Goal: Information Seeking & Learning: Compare options

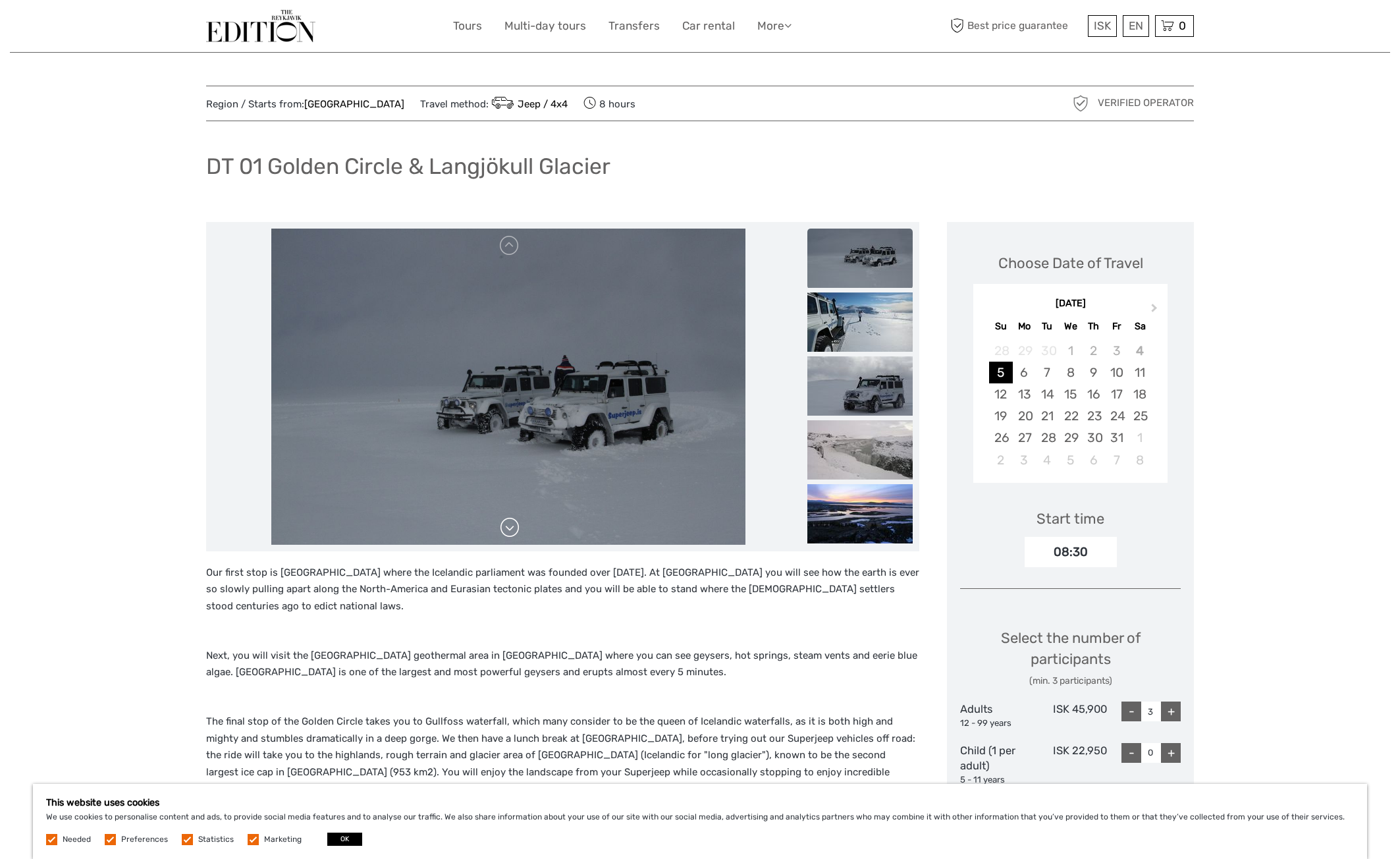
click at [513, 532] on link at bounding box center [510, 528] width 21 height 21
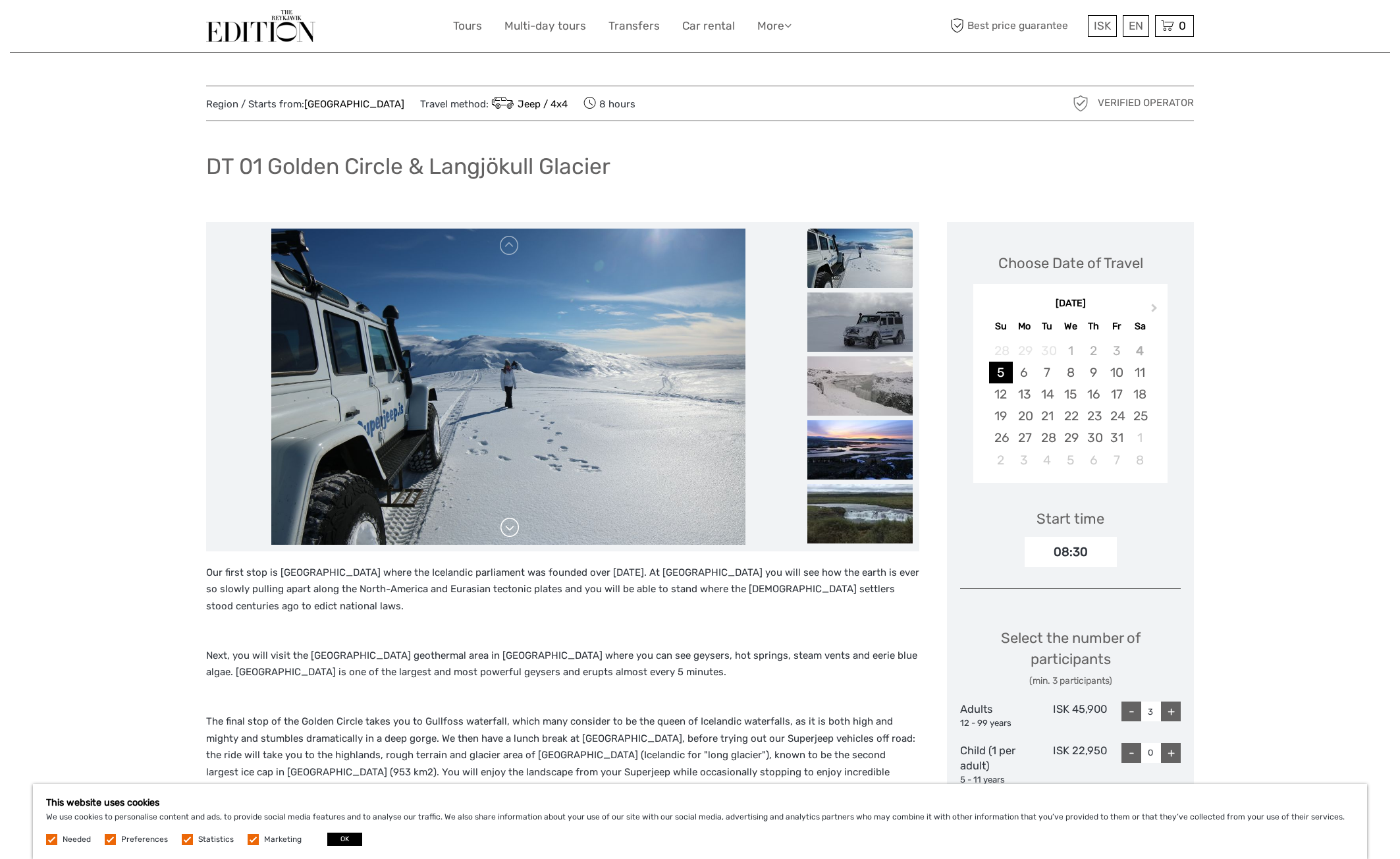
click at [512, 526] on link at bounding box center [510, 528] width 21 height 21
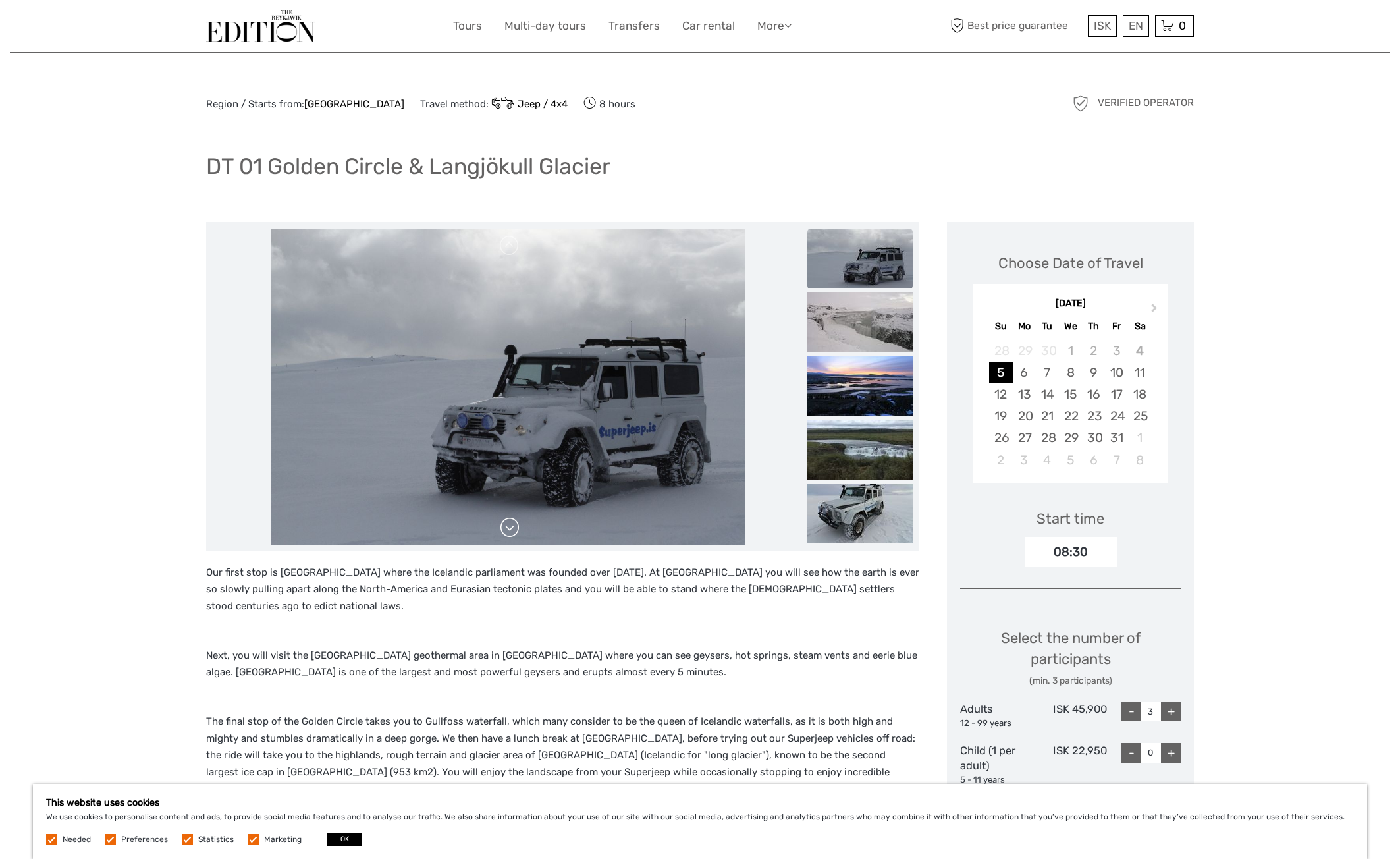
click at [511, 526] on link at bounding box center [510, 528] width 21 height 21
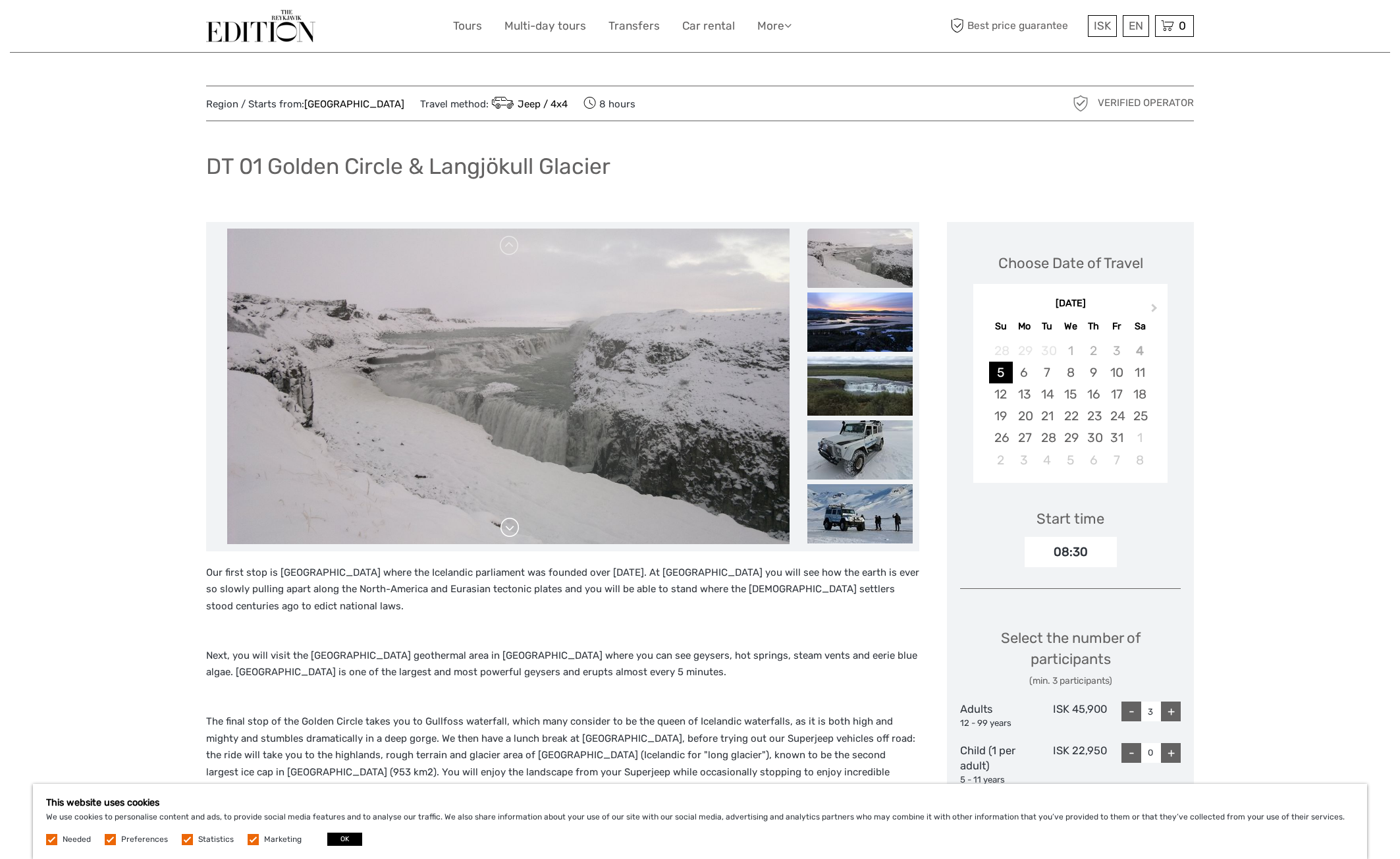
click at [510, 526] on link at bounding box center [510, 528] width 21 height 21
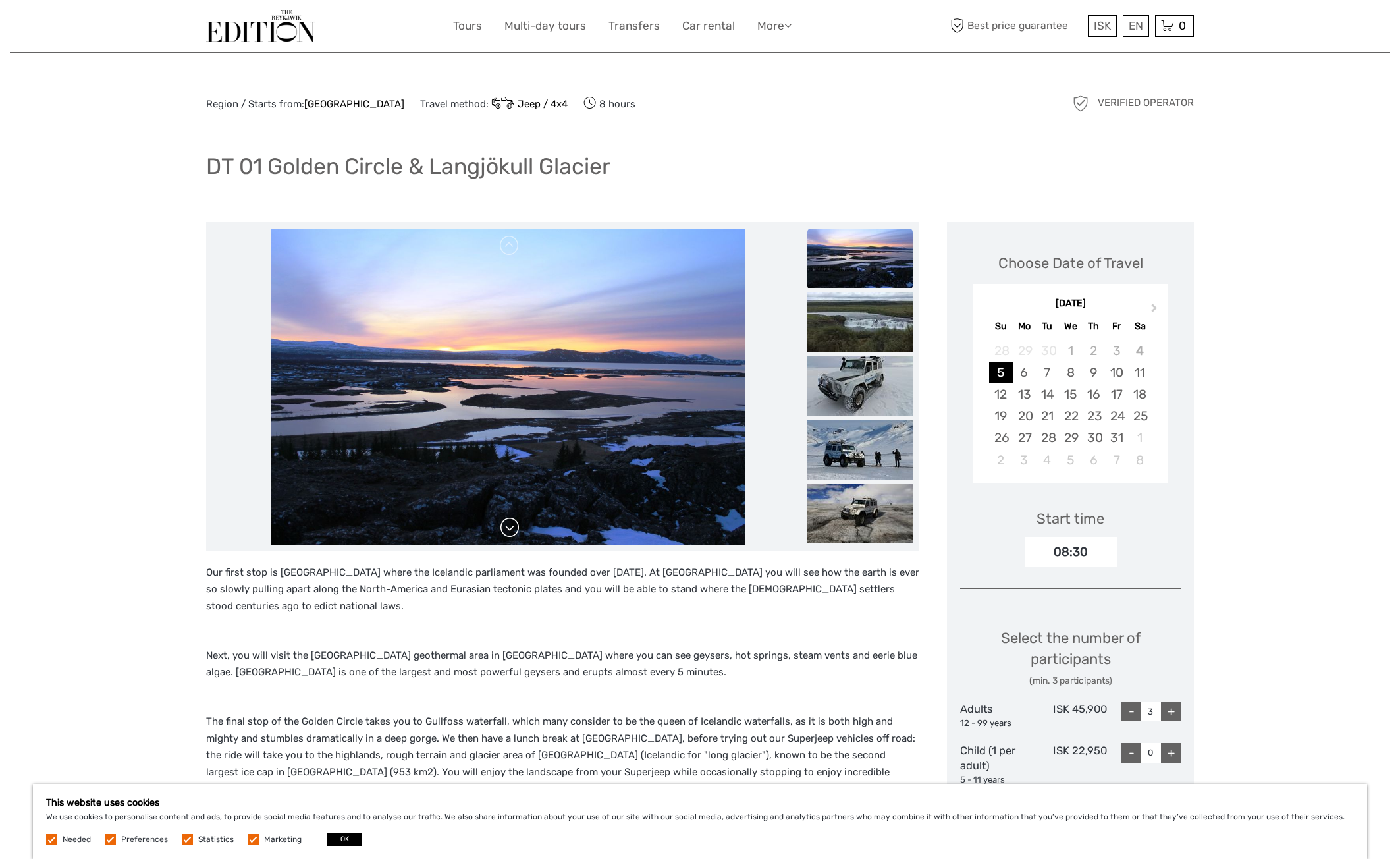
click at [510, 525] on link at bounding box center [510, 528] width 21 height 21
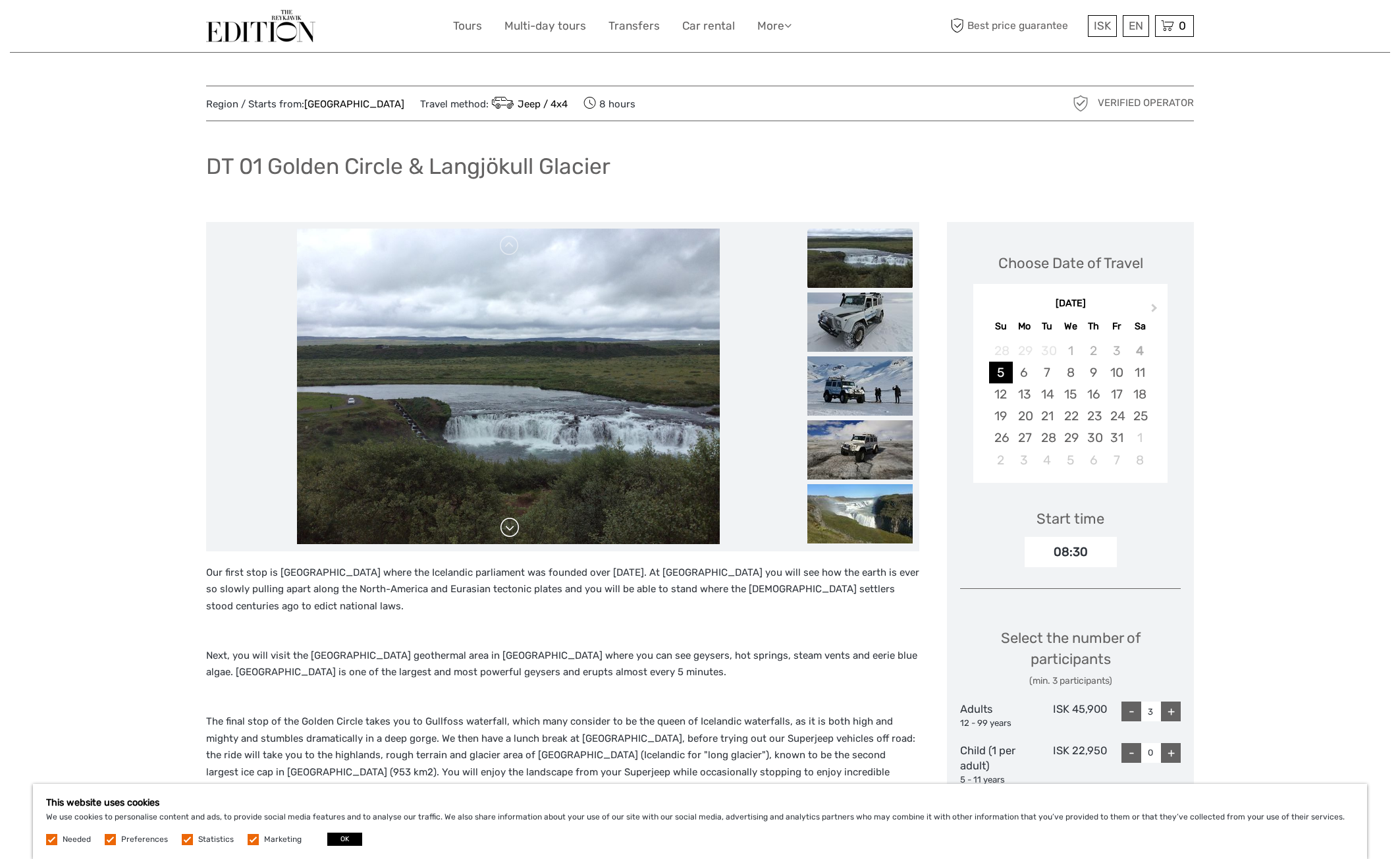
click at [510, 524] on link at bounding box center [510, 528] width 21 height 21
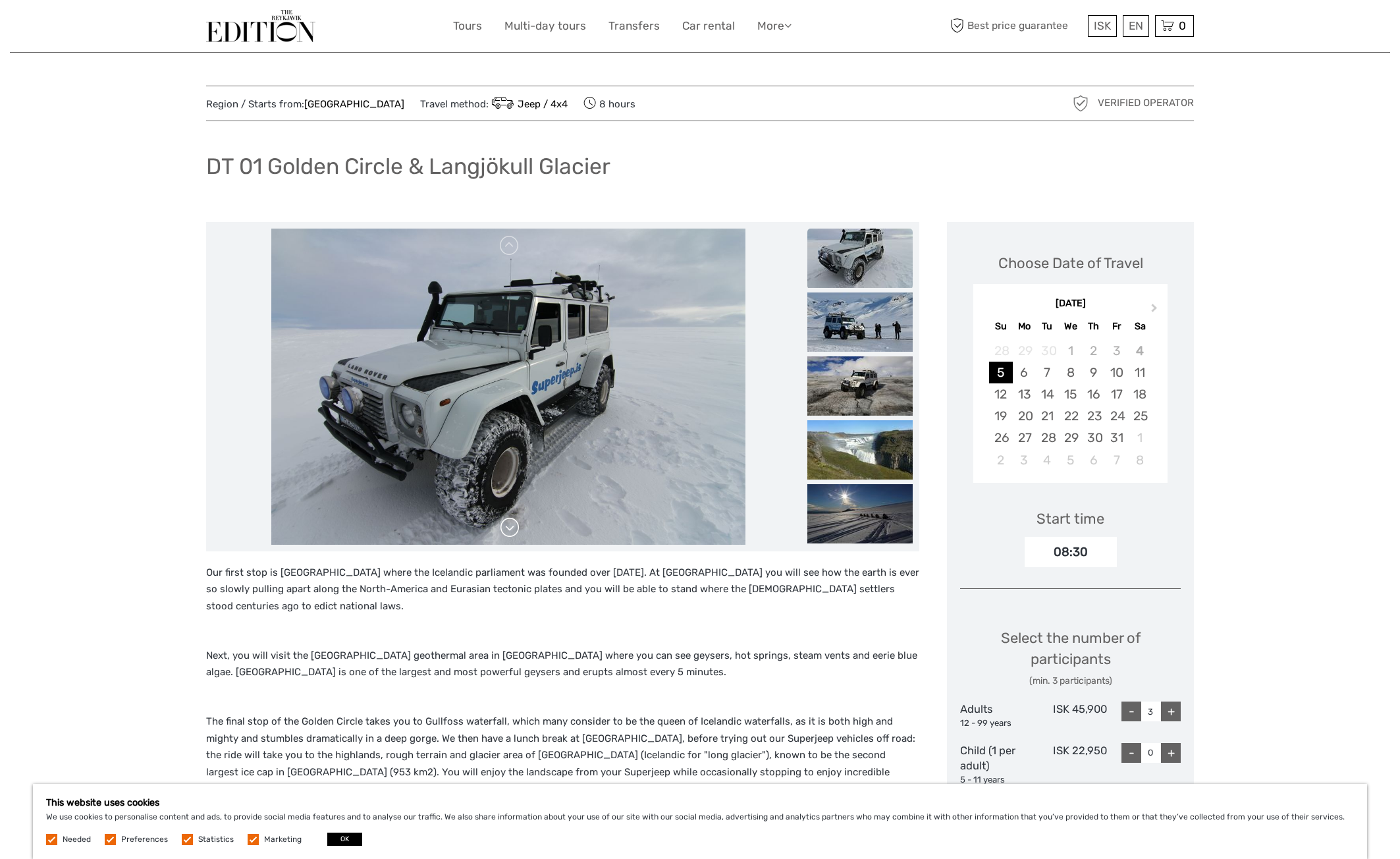
click at [510, 524] on link at bounding box center [510, 528] width 21 height 21
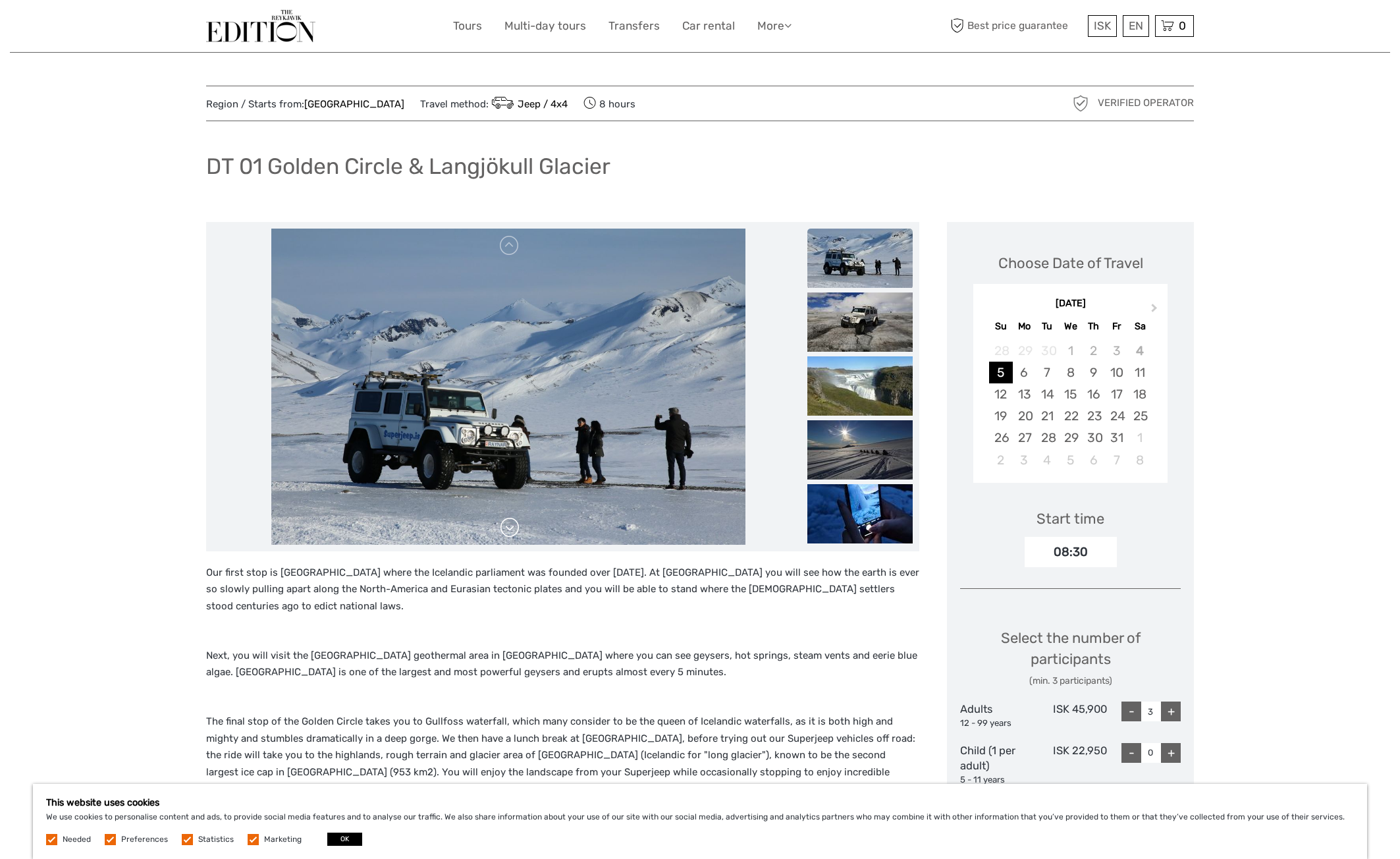
click at [510, 522] on link at bounding box center [510, 528] width 21 height 21
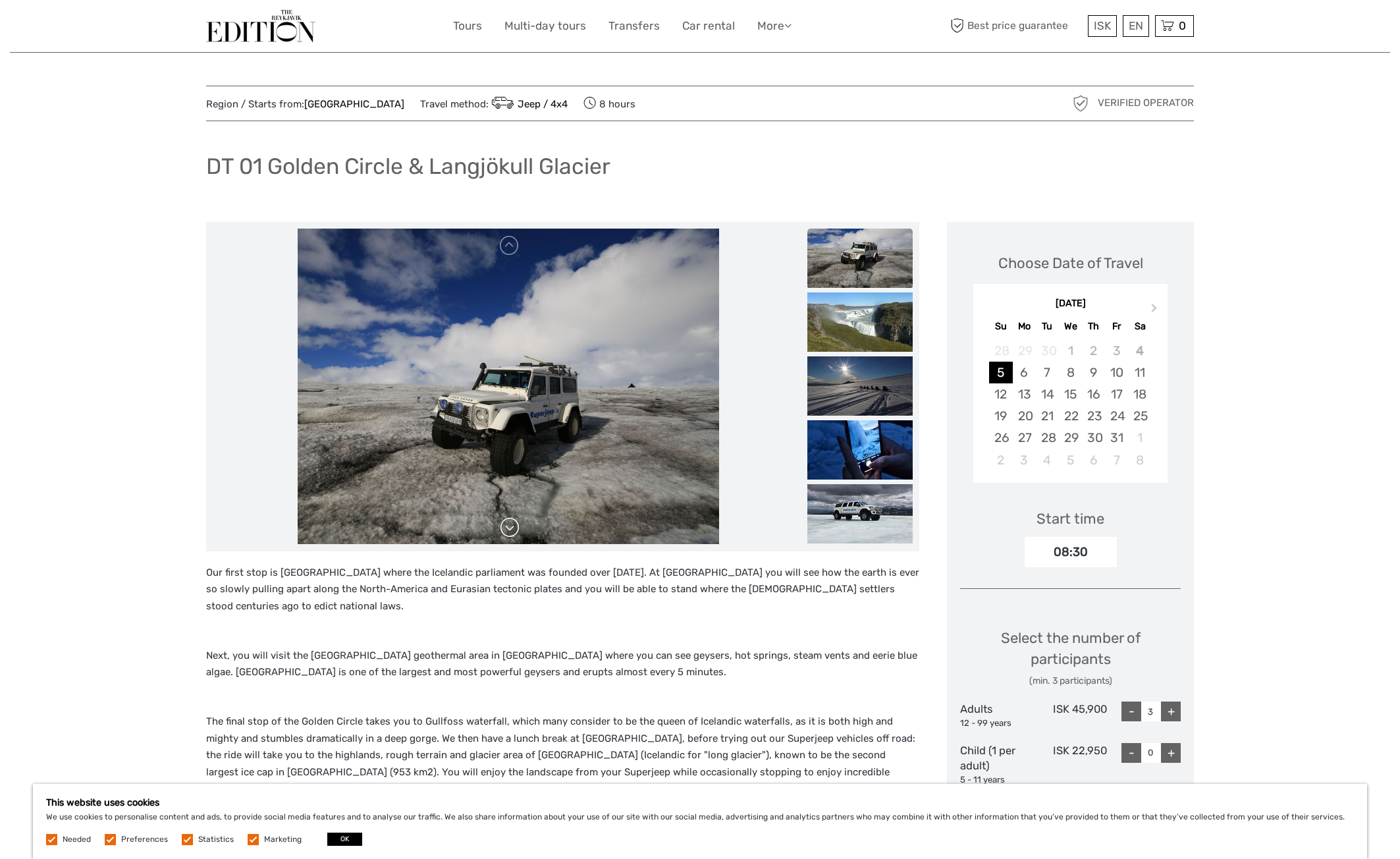
click at [510, 522] on link at bounding box center [510, 528] width 21 height 21
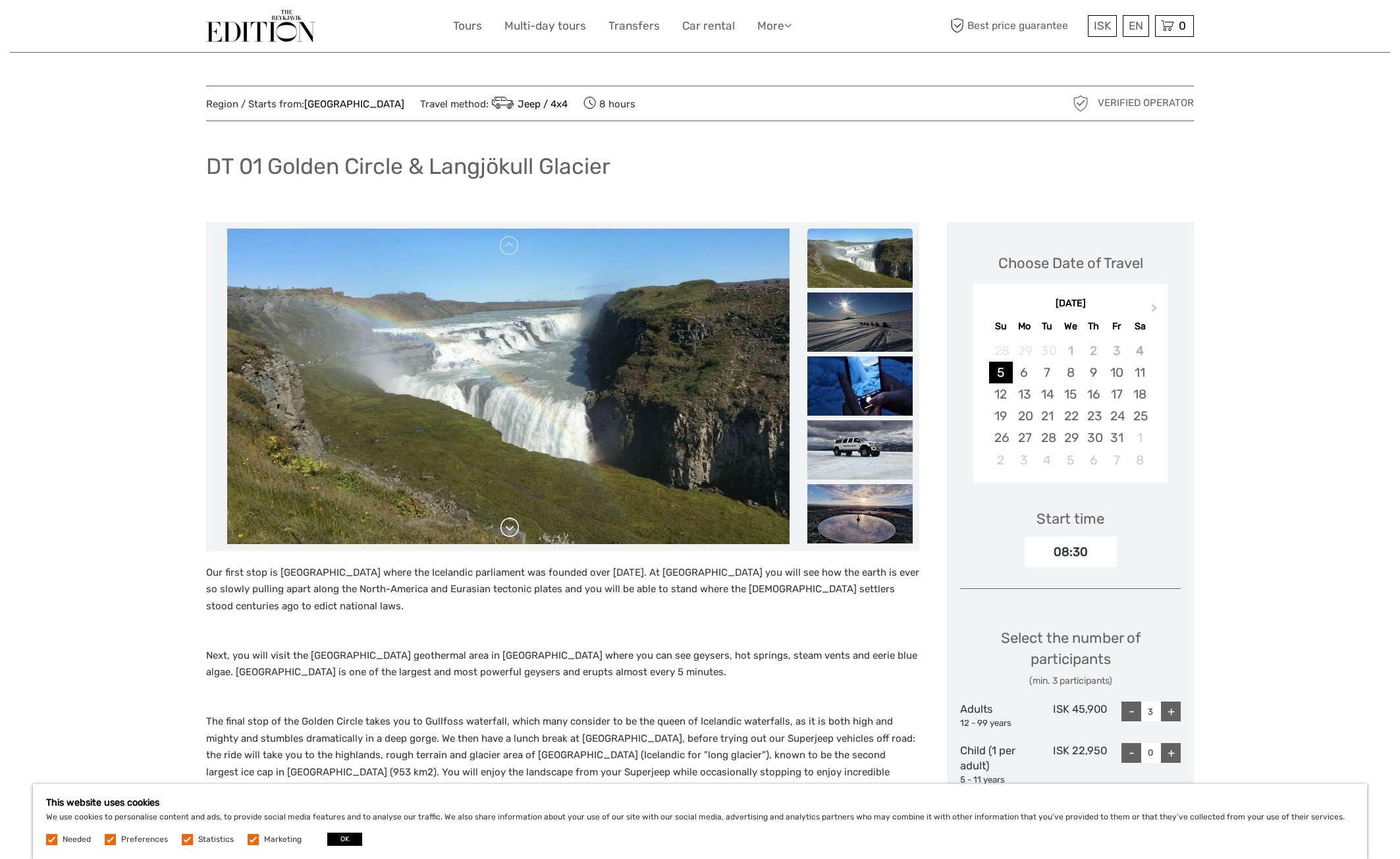
click at [510, 519] on link at bounding box center [510, 528] width 21 height 21
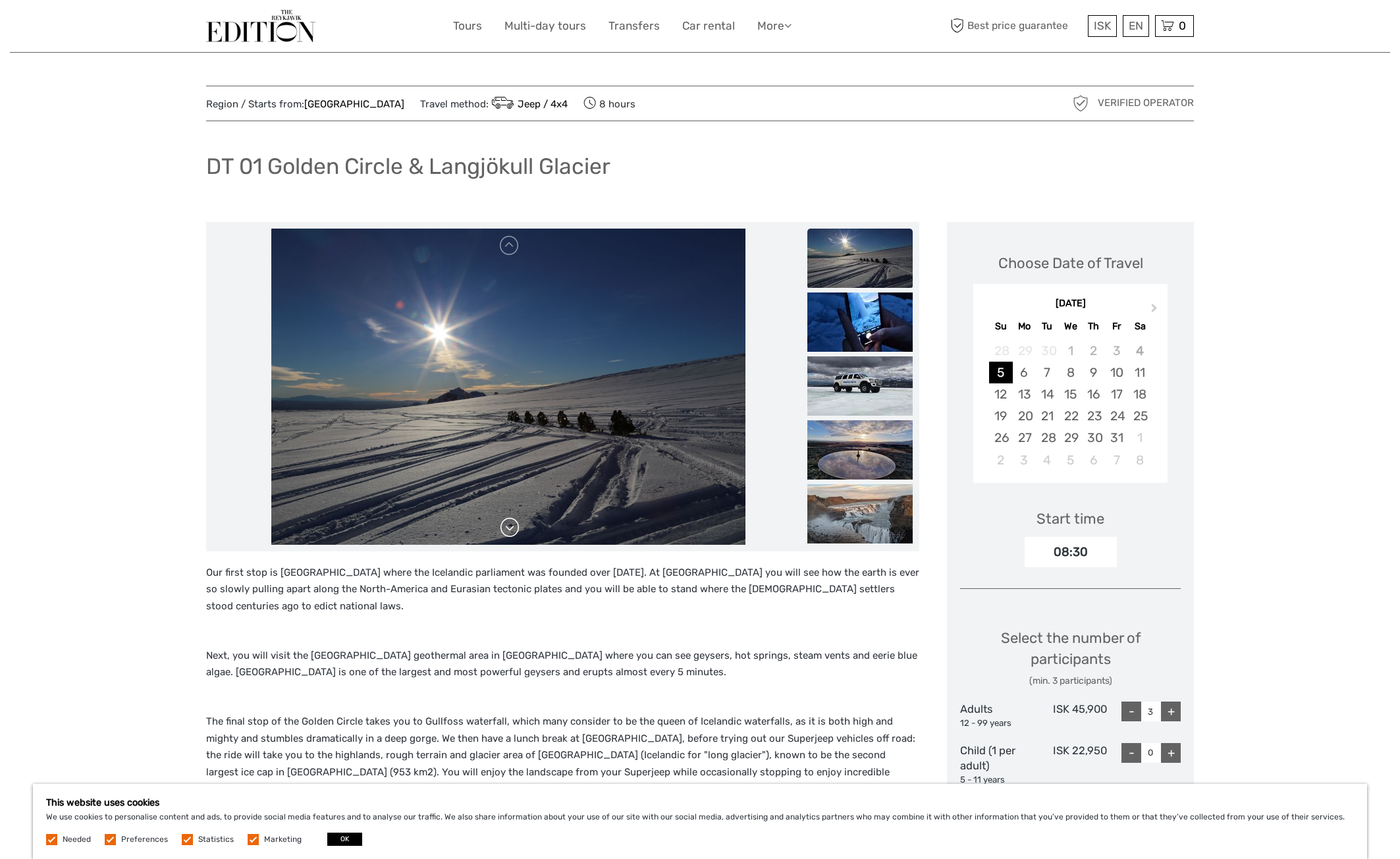
click at [510, 517] on link at bounding box center [510, 528] width 21 height 21
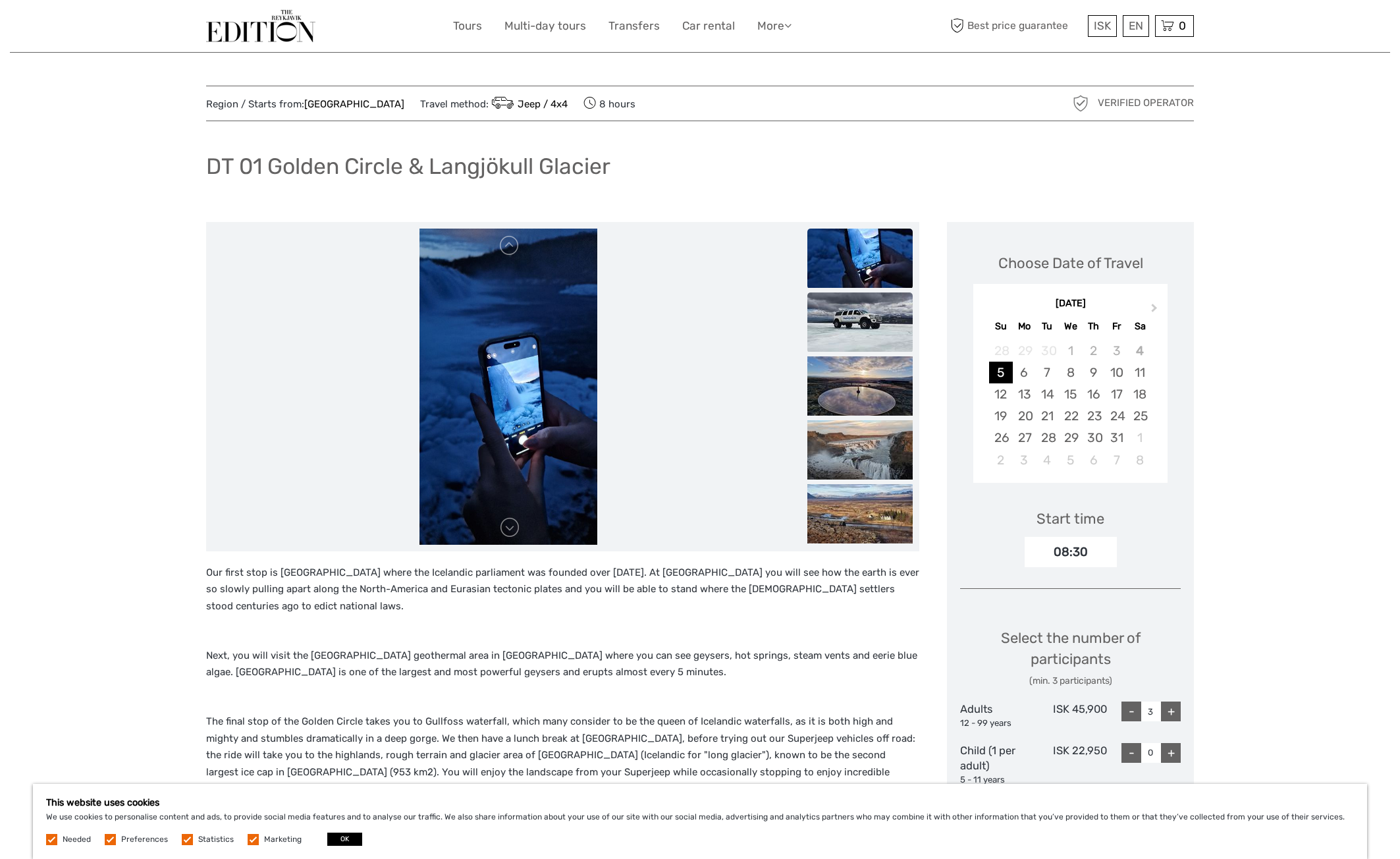
click at [846, 322] on img at bounding box center [860, 322] width 105 height 59
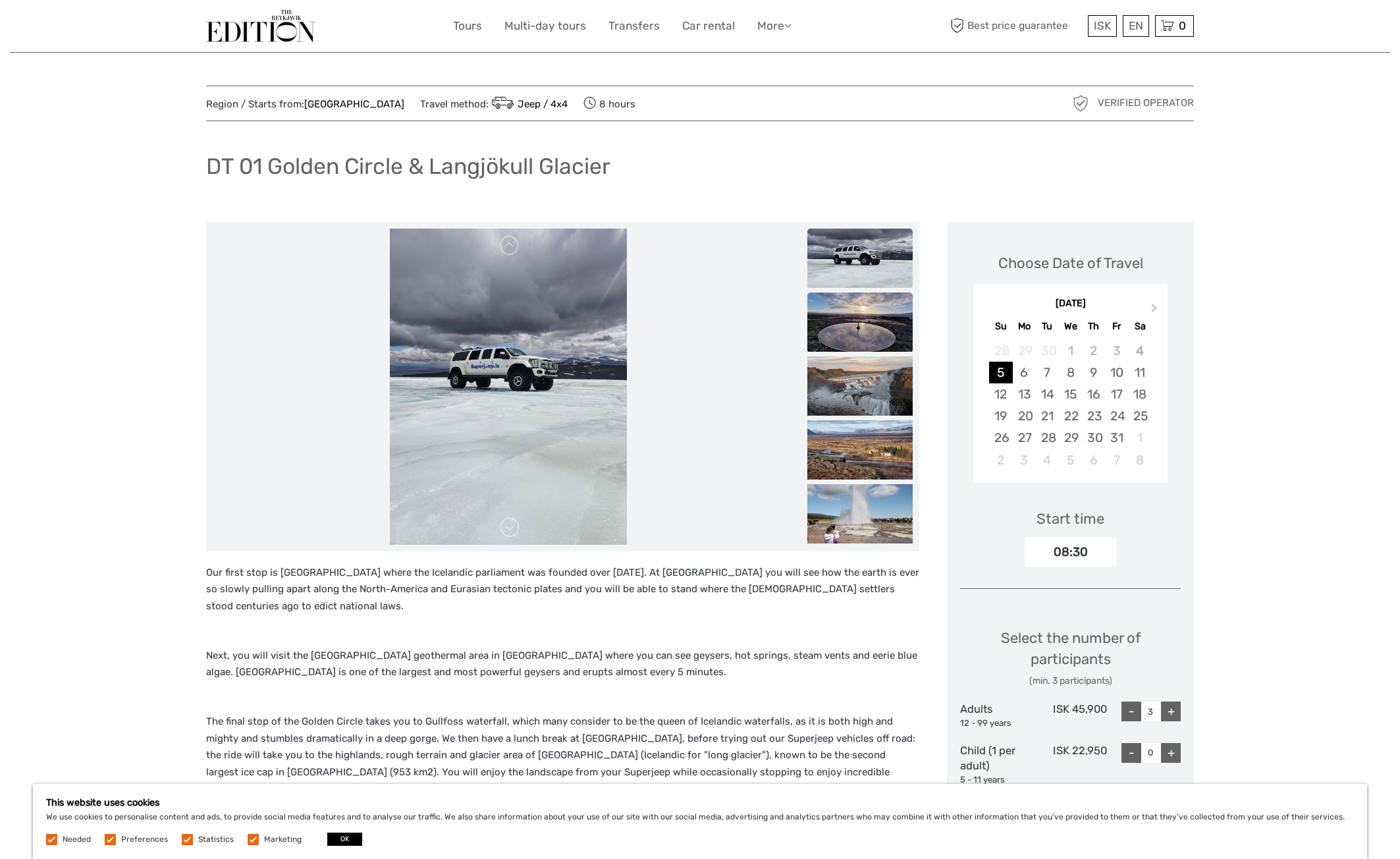
click at [854, 335] on img at bounding box center [860, 322] width 105 height 59
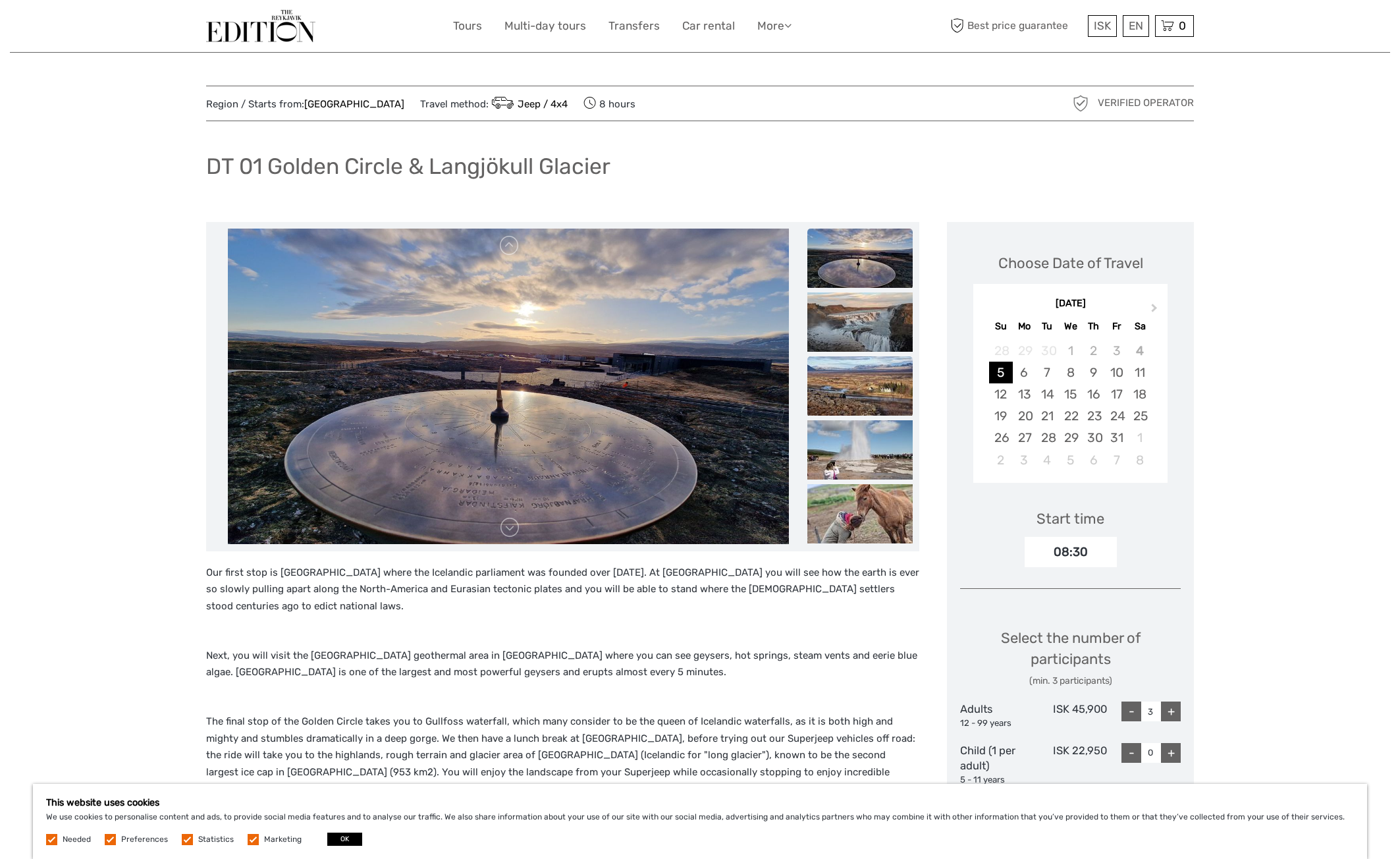
click at [842, 396] on img at bounding box center [860, 386] width 105 height 59
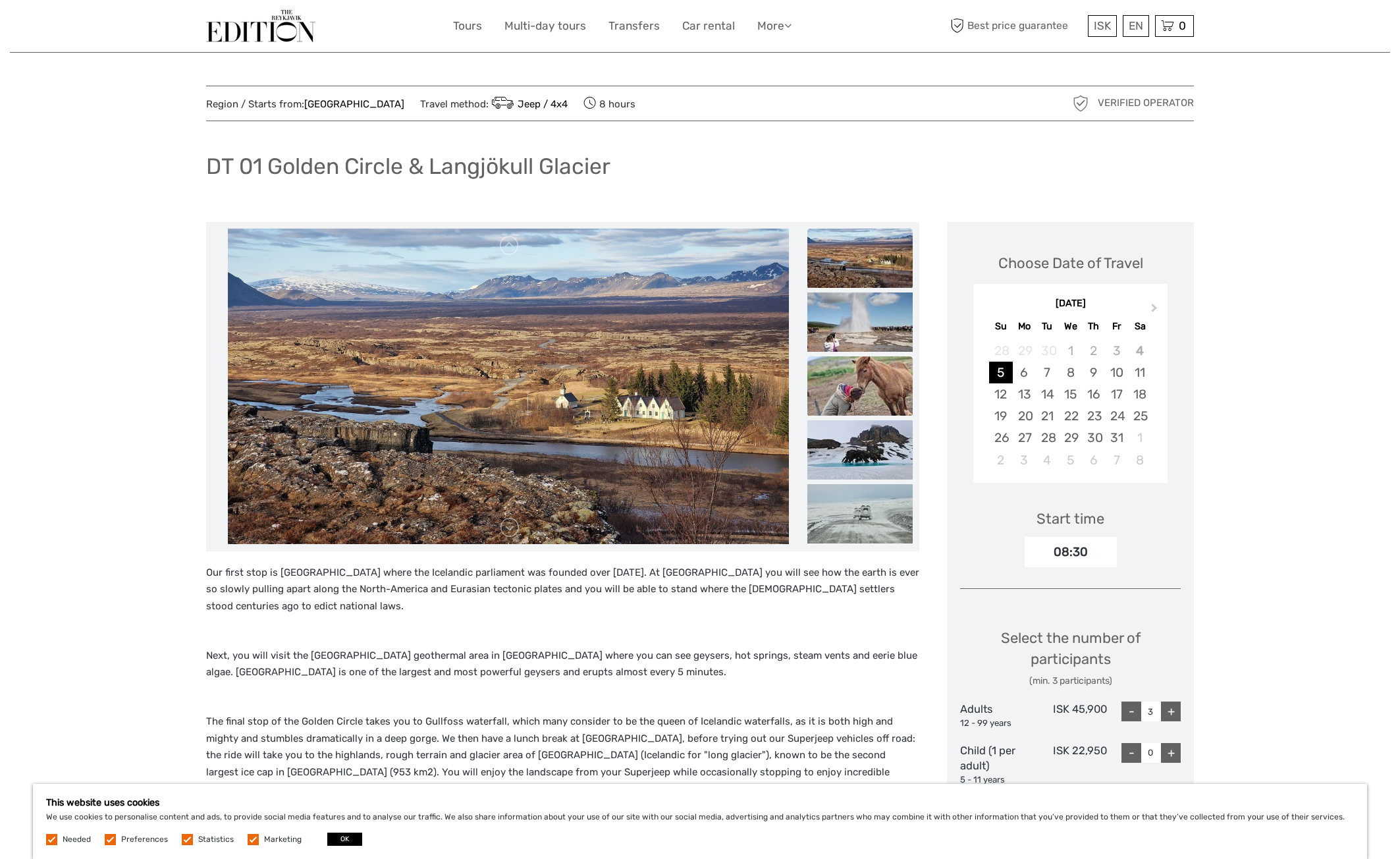
click at [860, 369] on img at bounding box center [860, 386] width 105 height 59
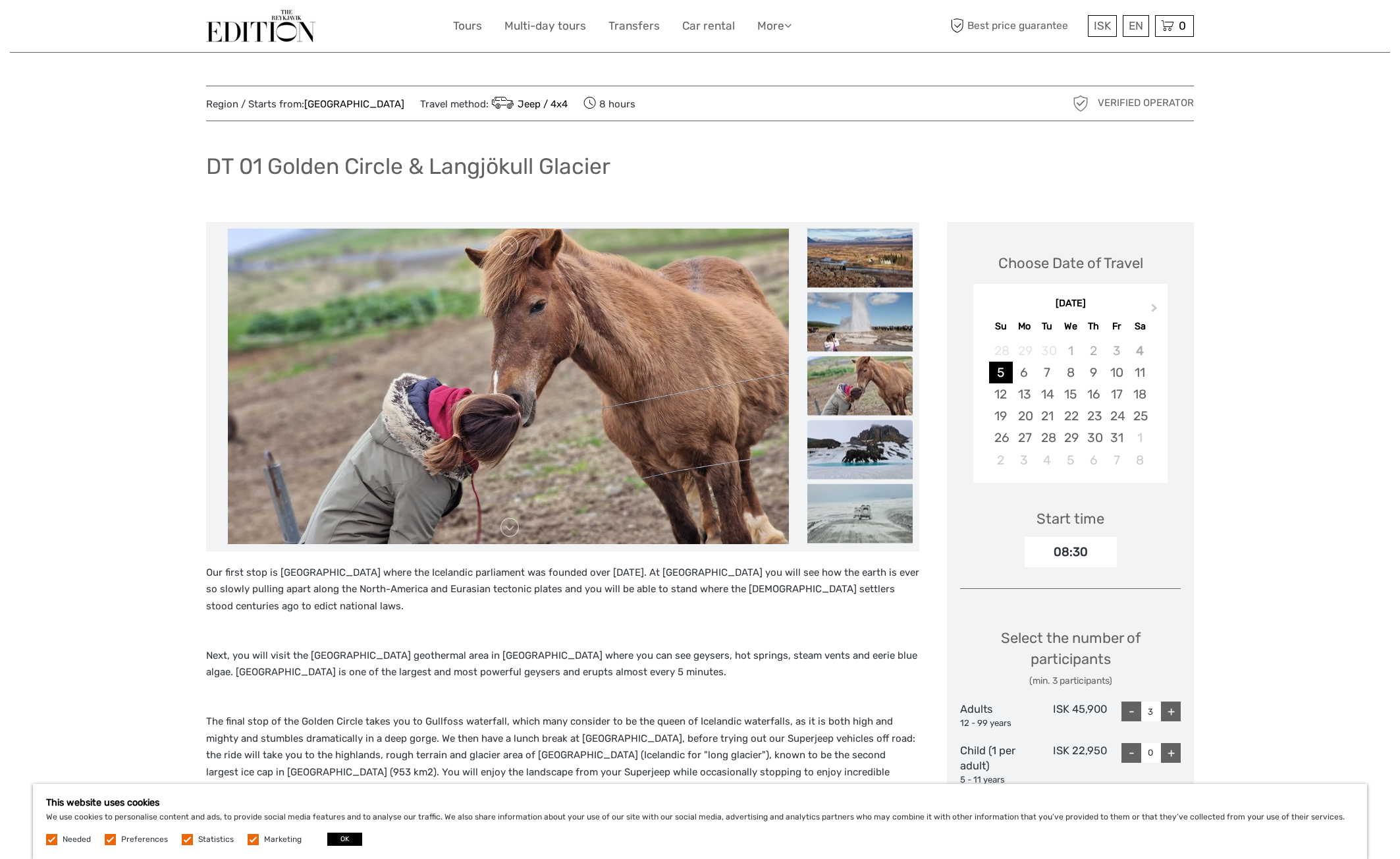
click at [842, 435] on img at bounding box center [860, 449] width 105 height 59
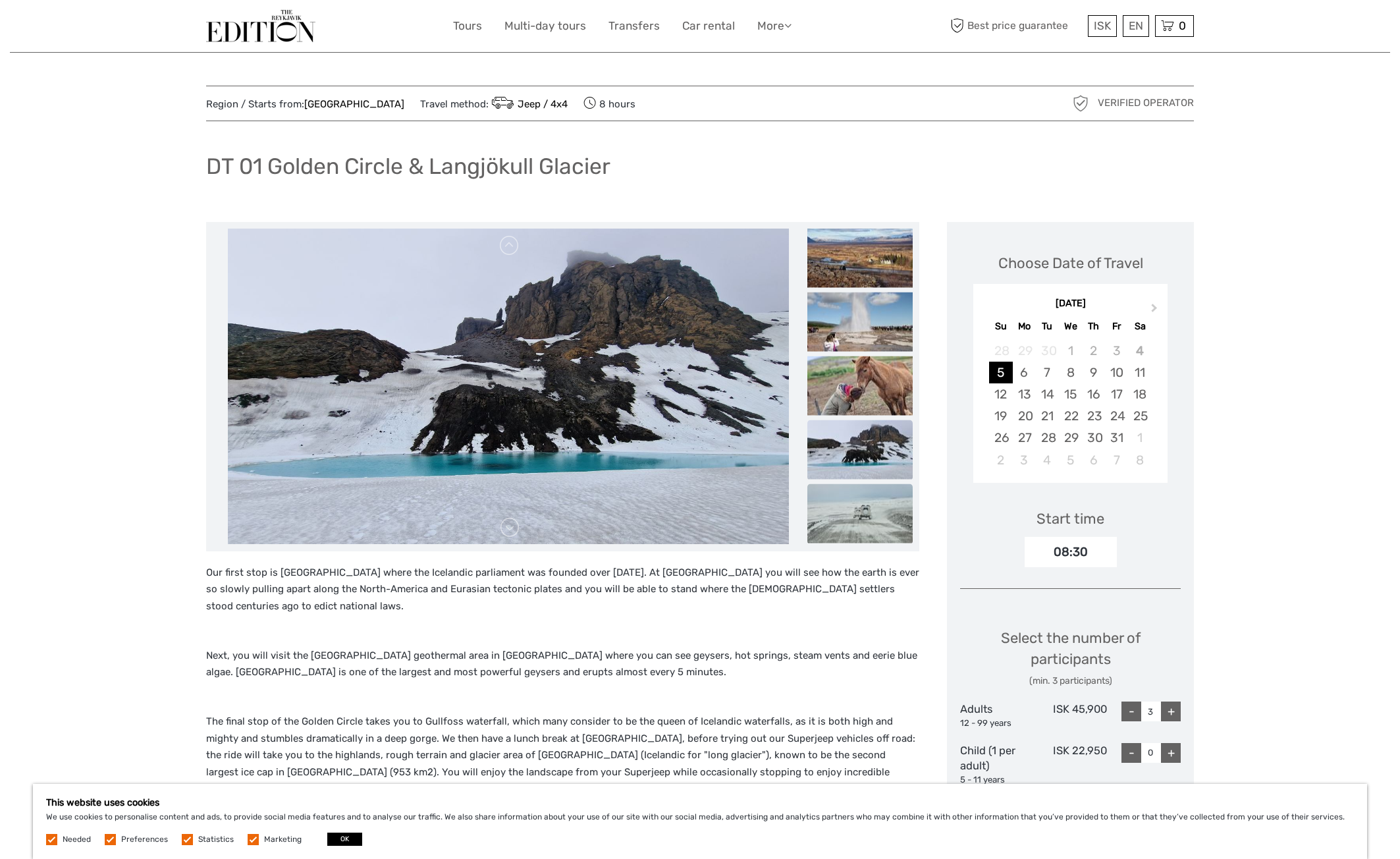
click at [839, 499] on img at bounding box center [860, 513] width 105 height 59
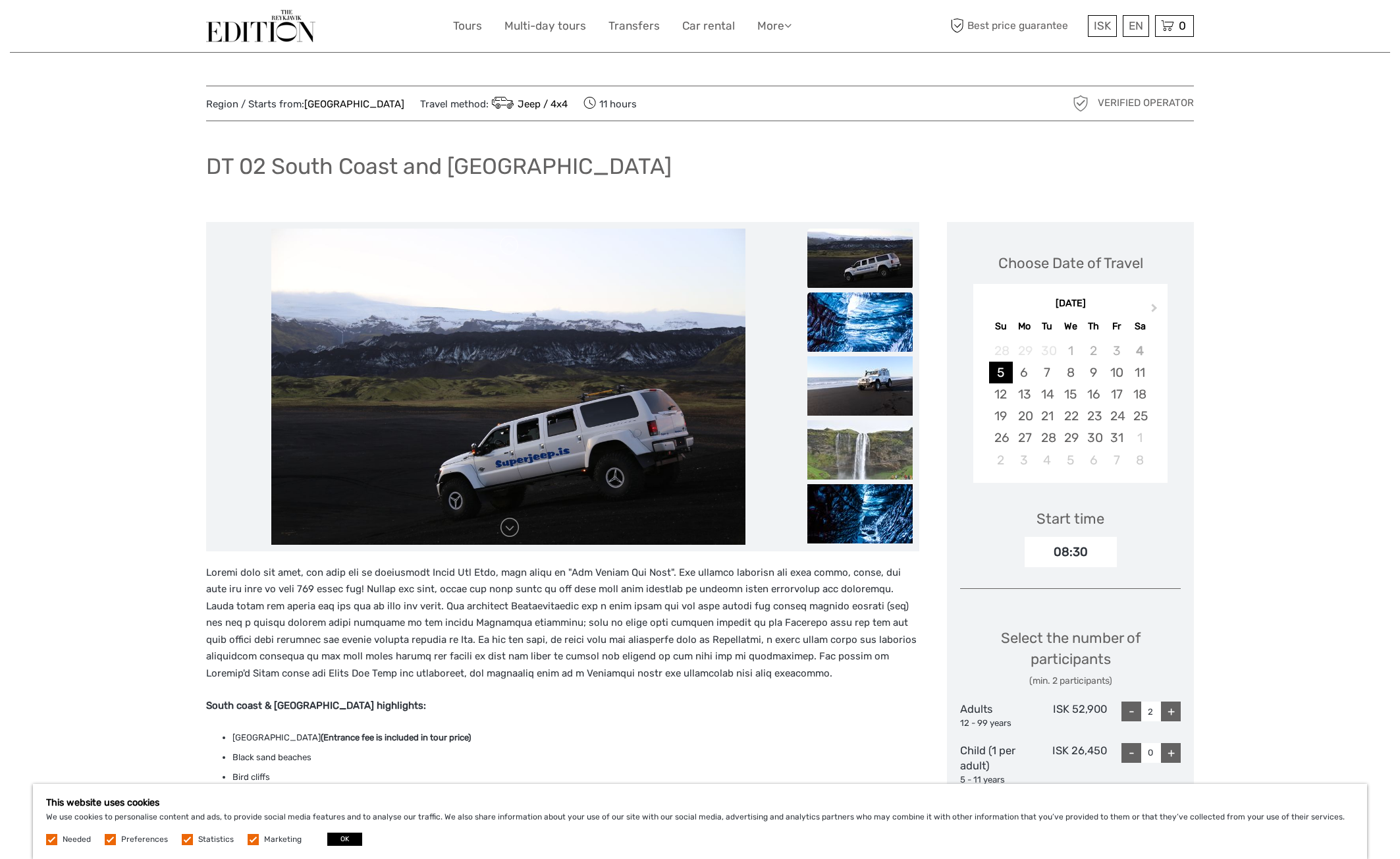
click at [838, 319] on img at bounding box center [860, 322] width 105 height 59
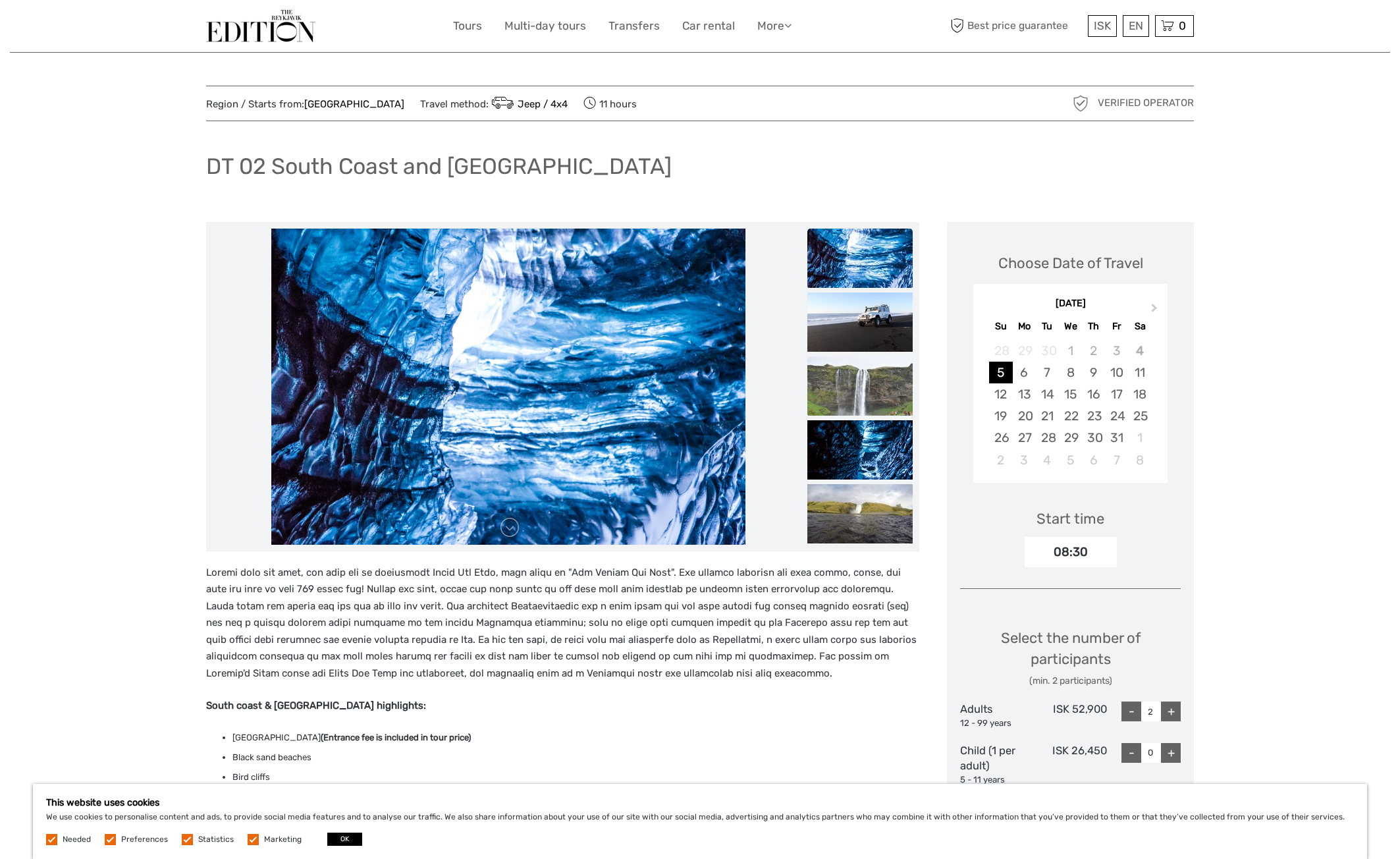
click at [860, 361] on img at bounding box center [860, 386] width 105 height 59
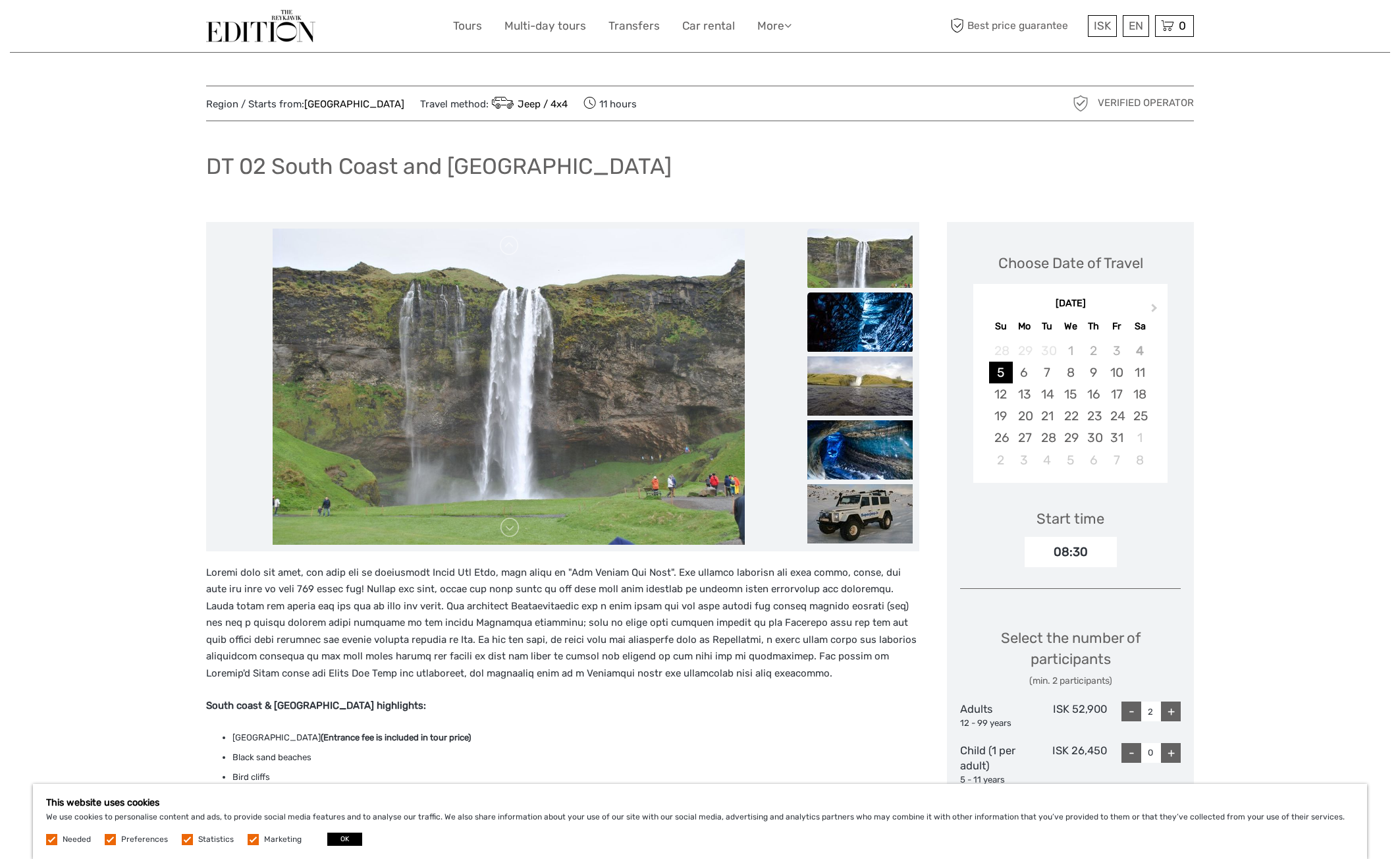
click at [857, 343] on img at bounding box center [860, 322] width 105 height 59
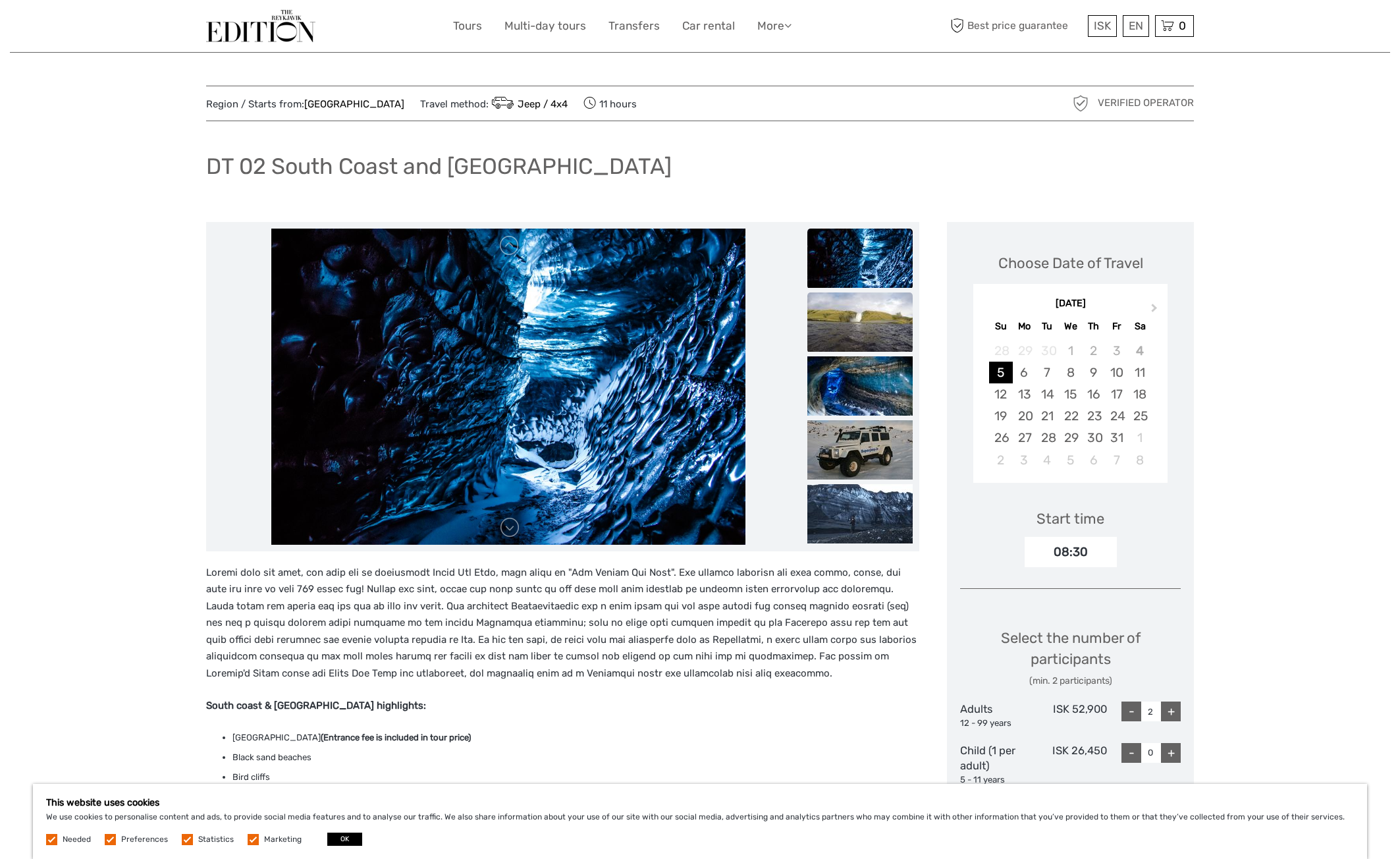
click at [847, 344] on img at bounding box center [860, 322] width 105 height 59
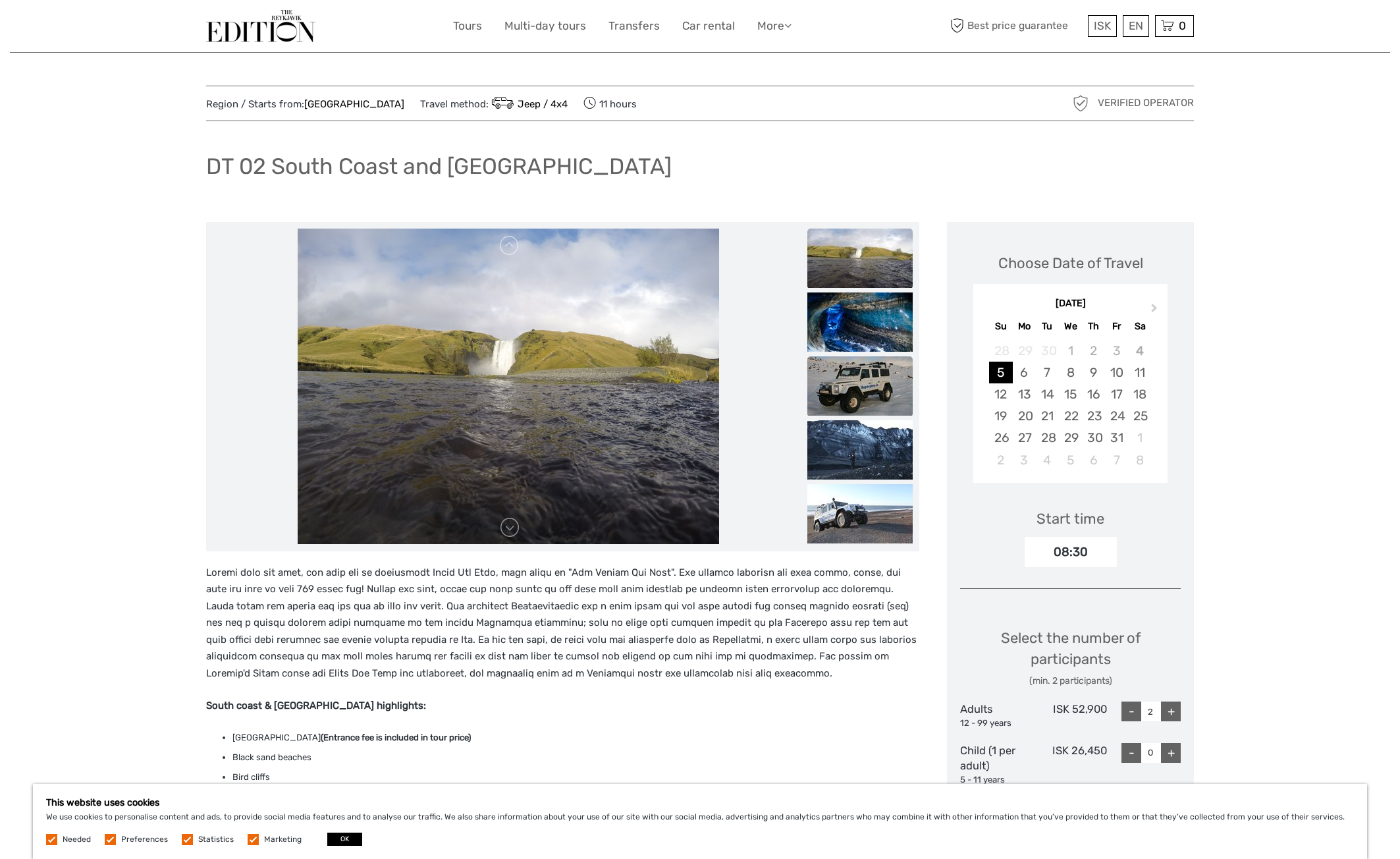
click at [841, 388] on img at bounding box center [860, 386] width 105 height 59
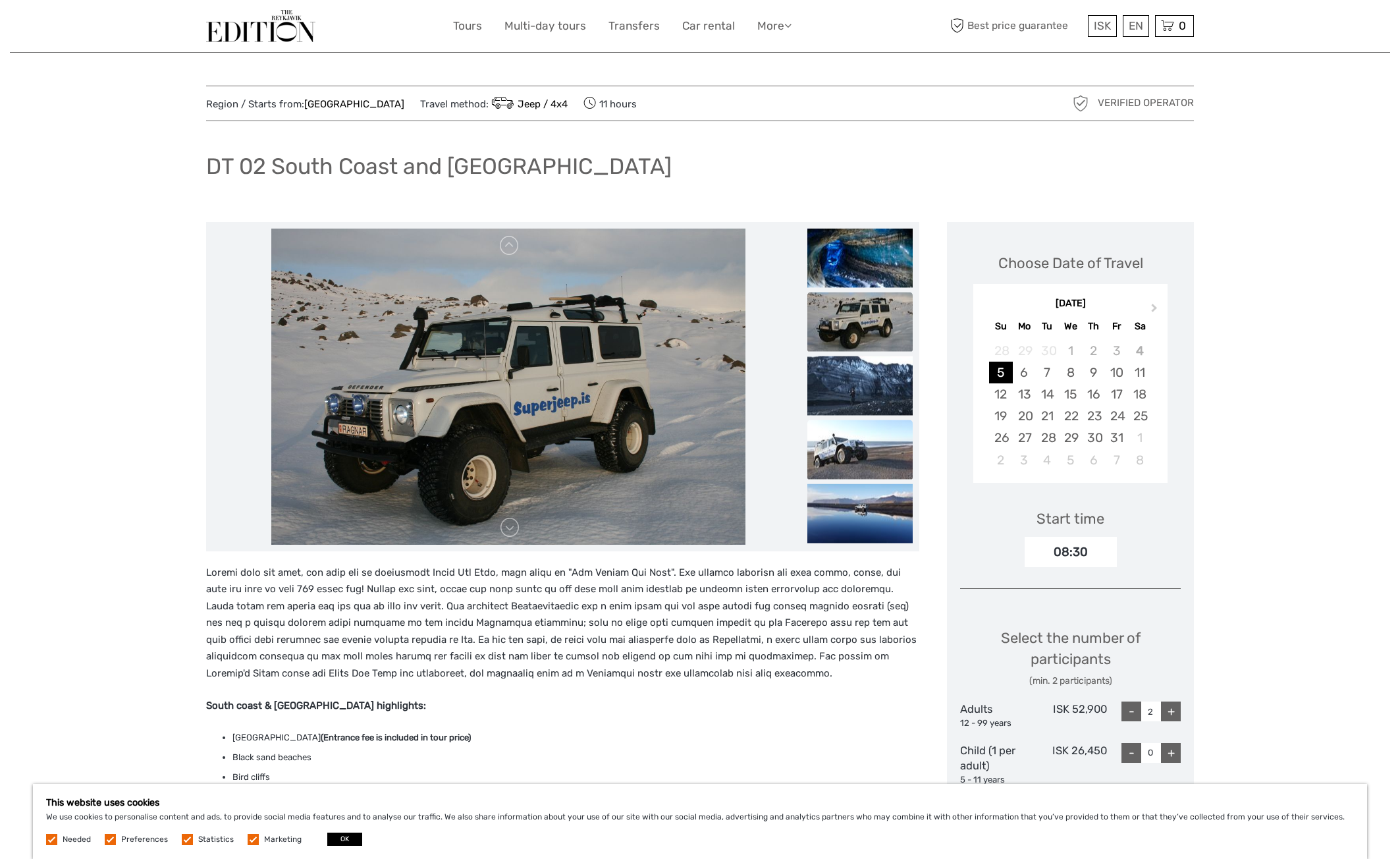
click at [839, 458] on img at bounding box center [860, 449] width 105 height 59
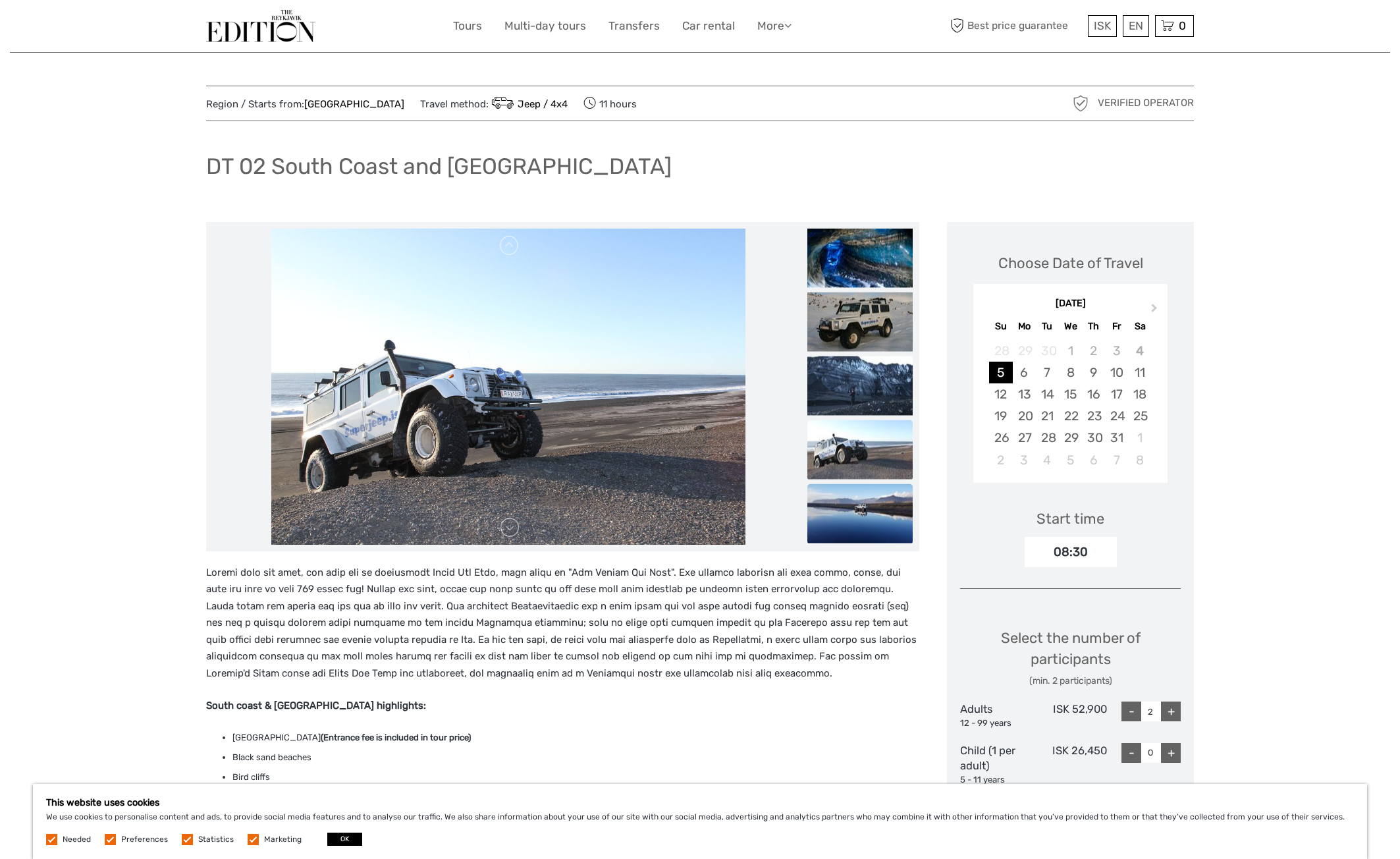
click at [840, 497] on img at bounding box center [860, 513] width 105 height 59
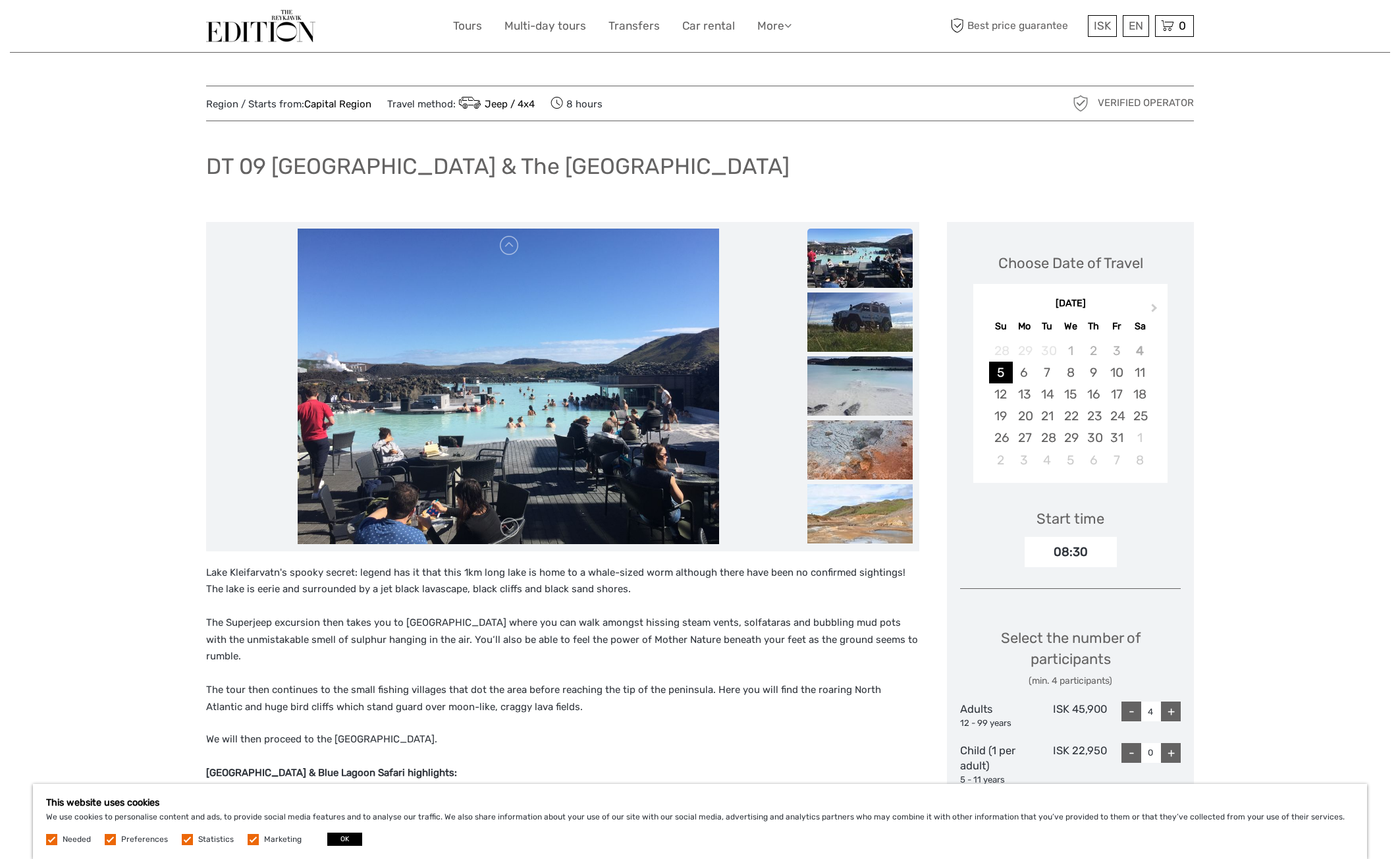
click at [532, 378] on img at bounding box center [509, 387] width 422 height 316
click at [856, 275] on img at bounding box center [860, 258] width 105 height 59
click at [842, 351] on li at bounding box center [860, 322] width 105 height 60
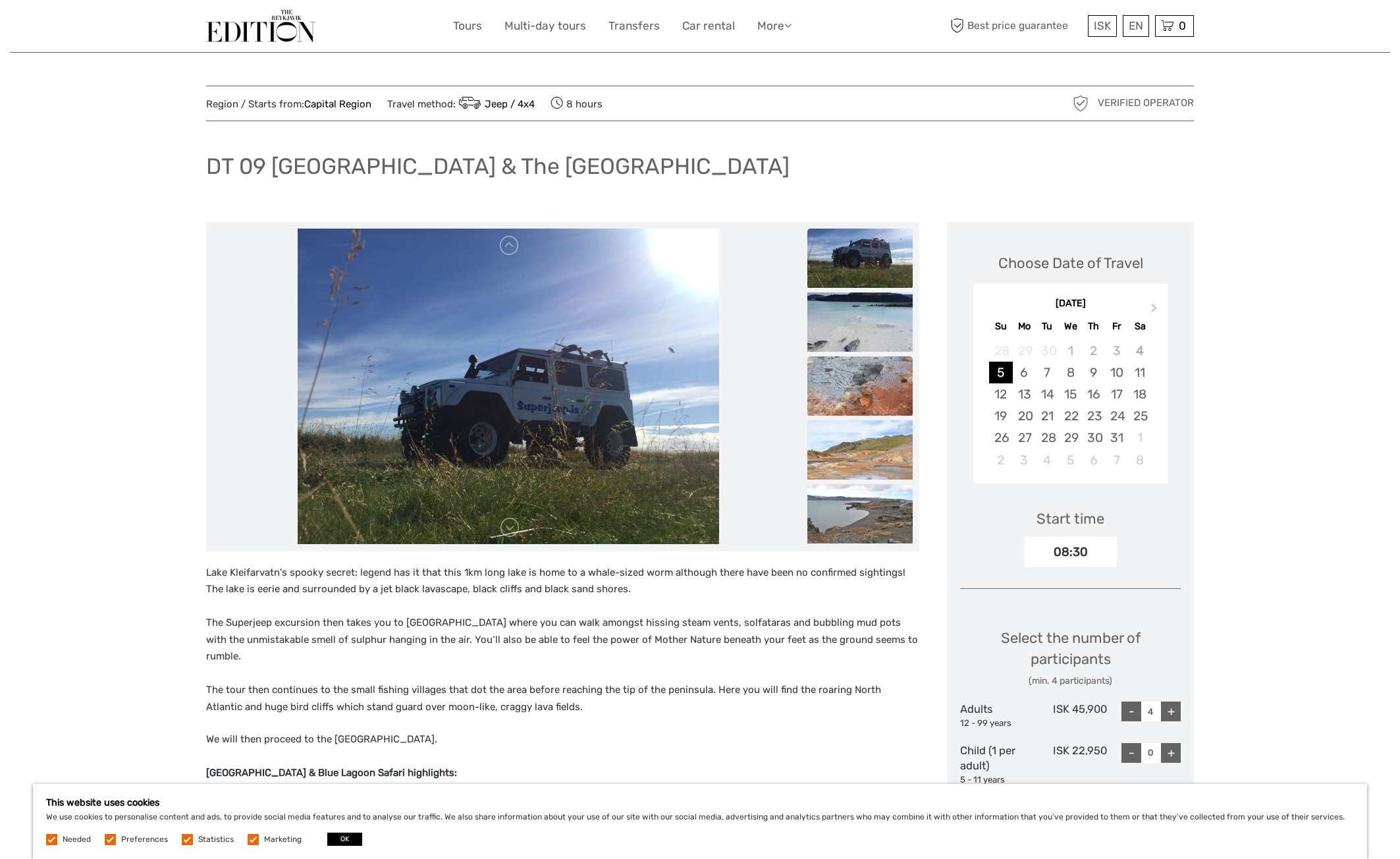
click at [842, 399] on img at bounding box center [860, 386] width 105 height 59
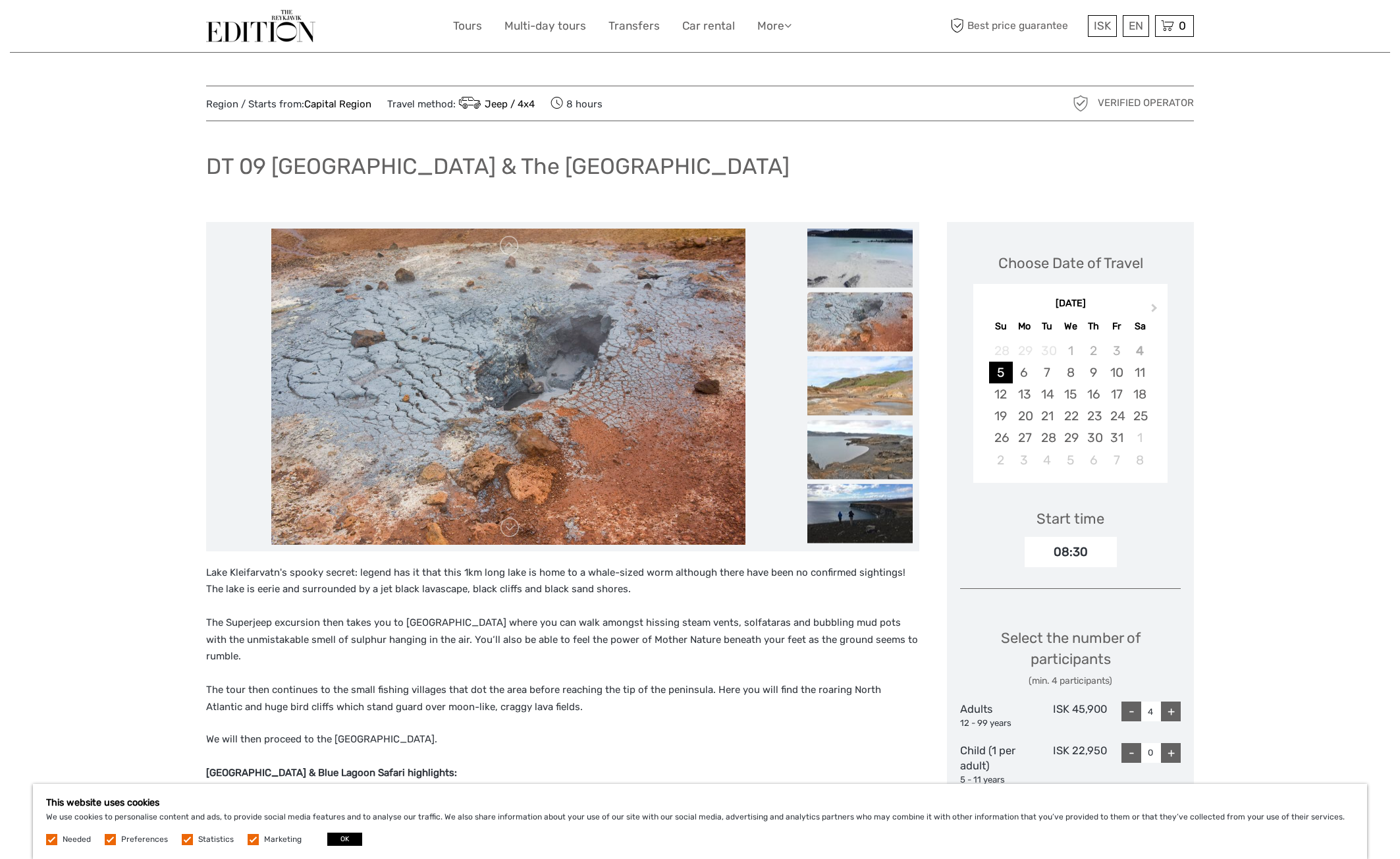
click at [850, 477] on img at bounding box center [860, 449] width 105 height 59
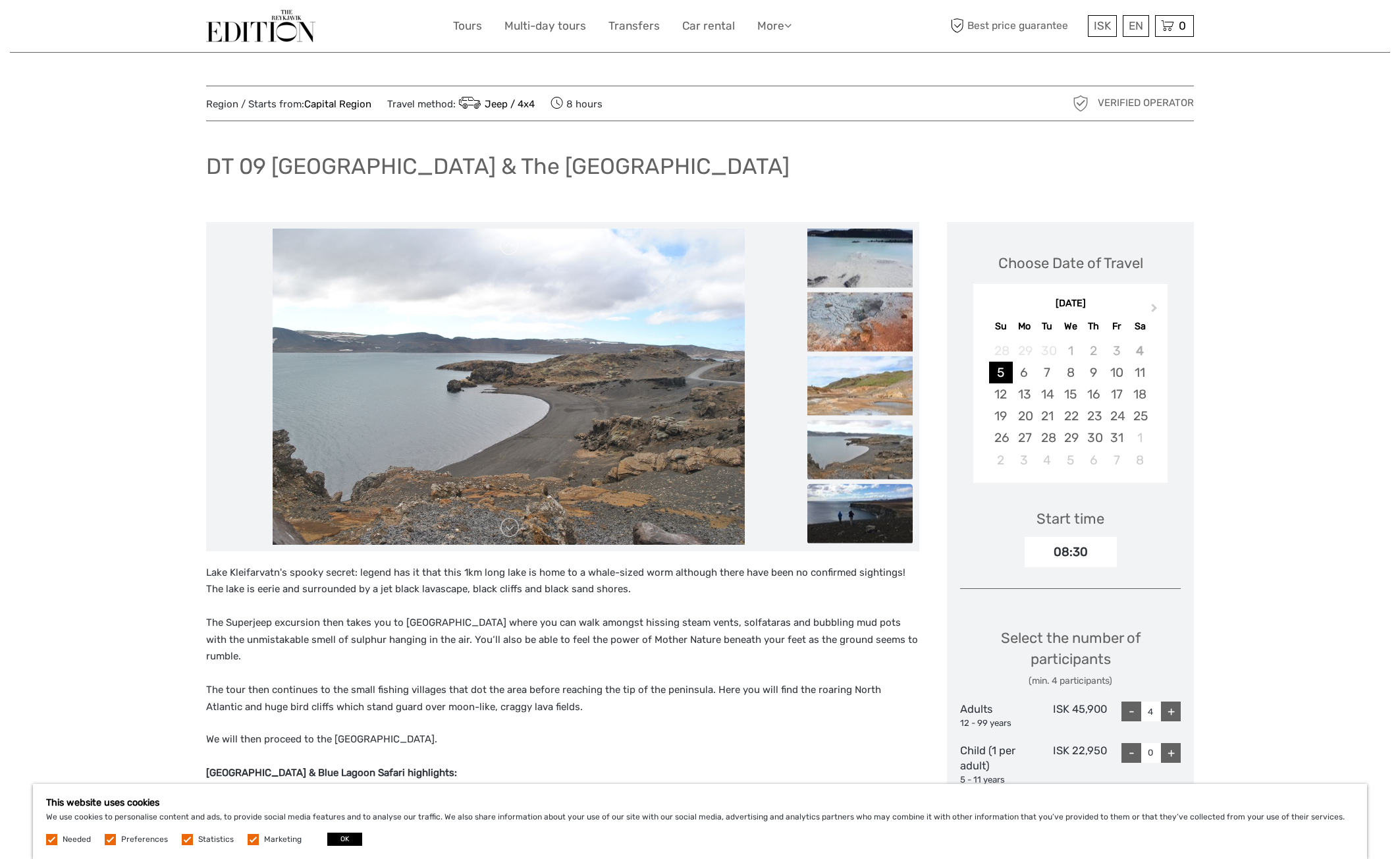
click at [853, 526] on img at bounding box center [860, 513] width 105 height 59
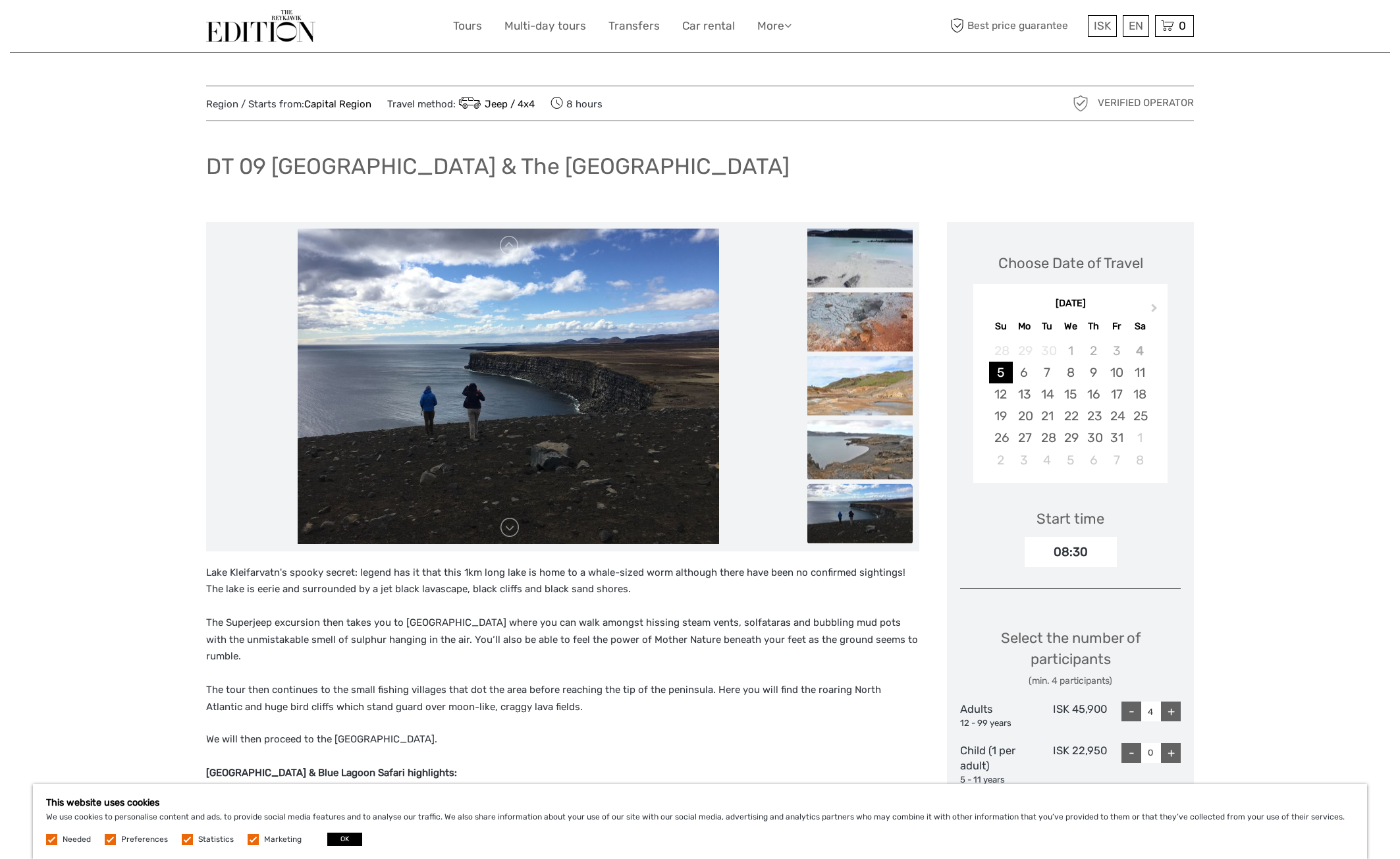
click at [875, 450] on img at bounding box center [860, 449] width 105 height 59
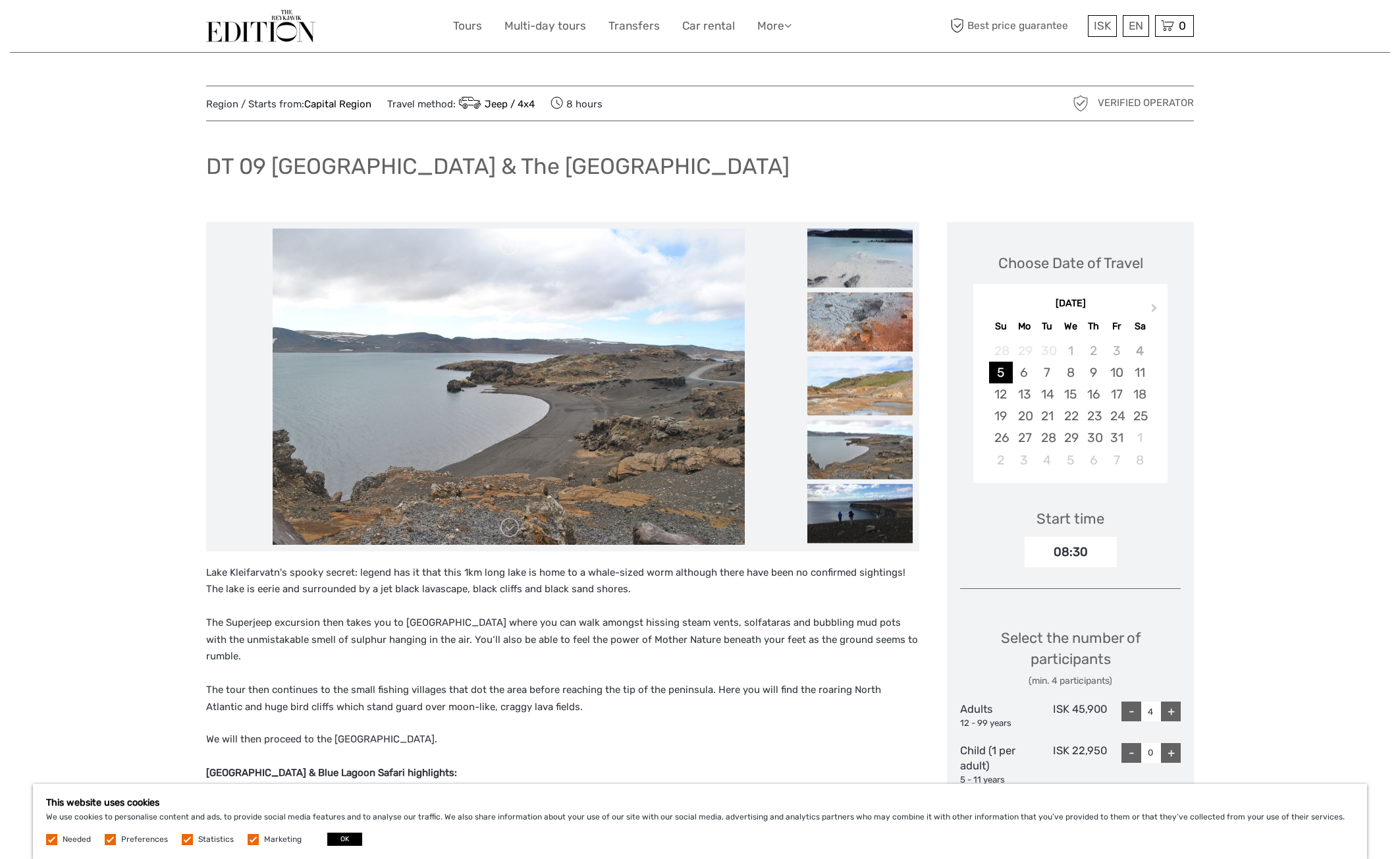
click at [890, 388] on img at bounding box center [860, 385] width 105 height 59
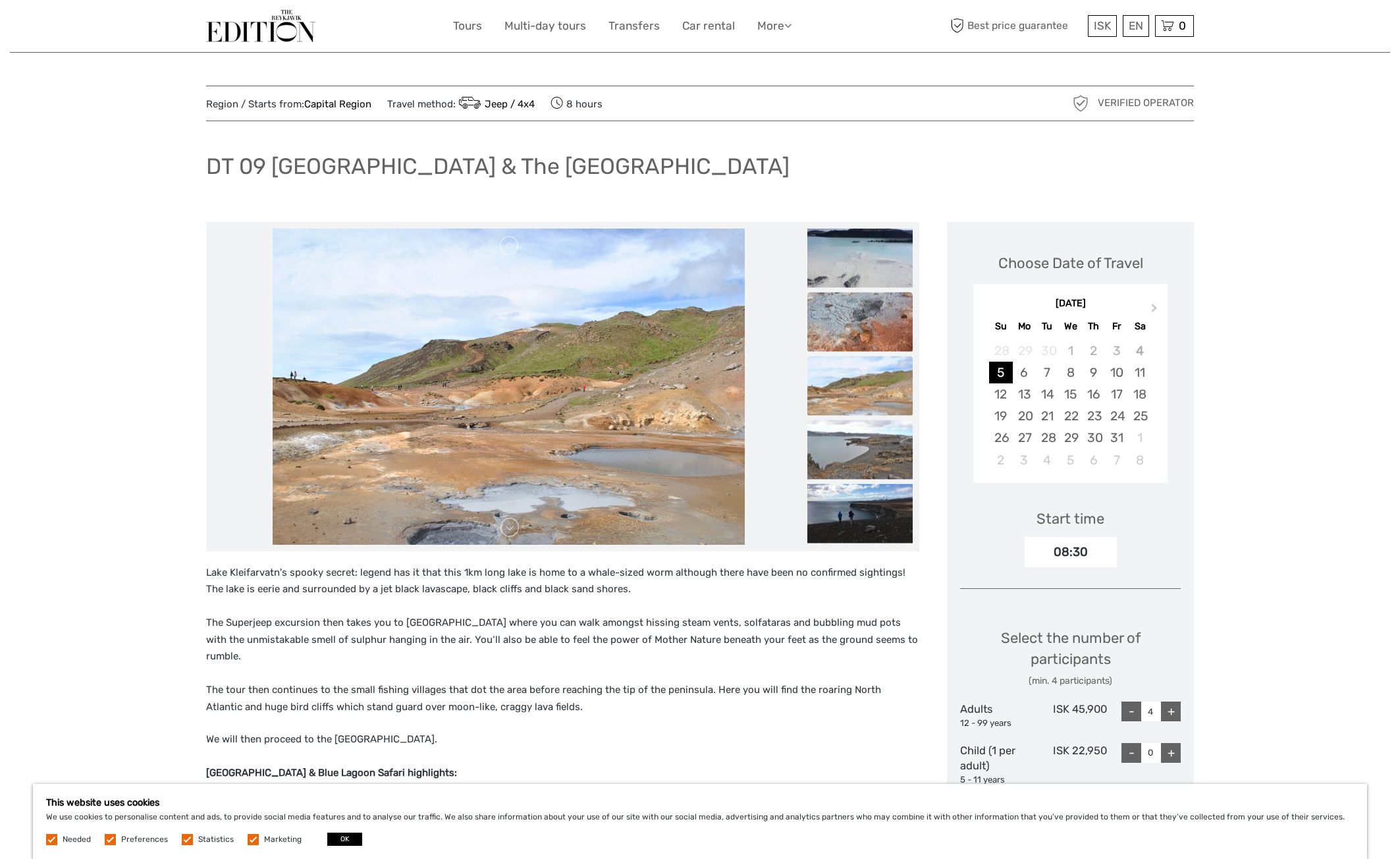
click at [888, 345] on img at bounding box center [860, 321] width 105 height 59
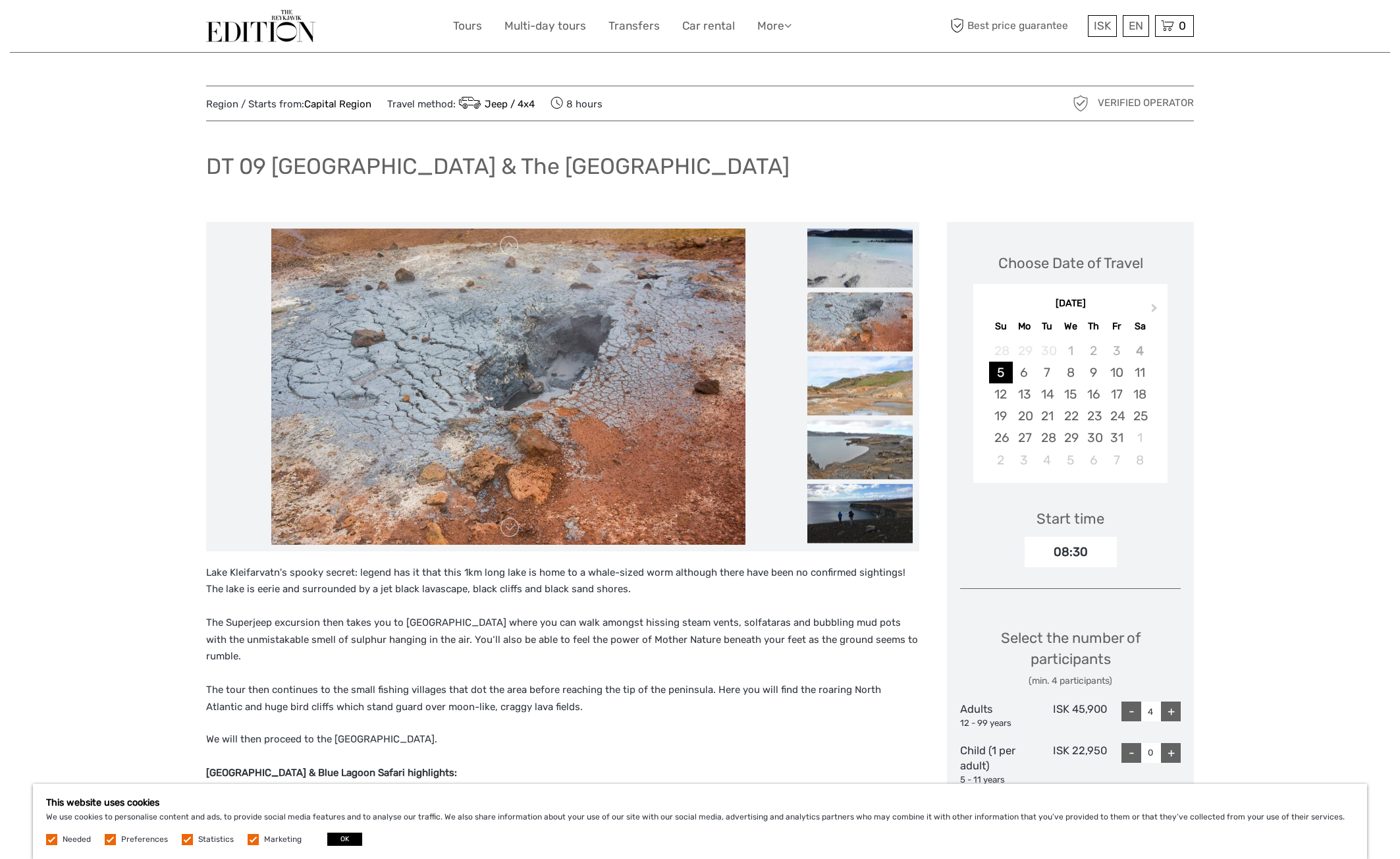
click at [879, 290] on ul at bounding box center [860, 324] width 105 height 448
